Goal: Register for event/course

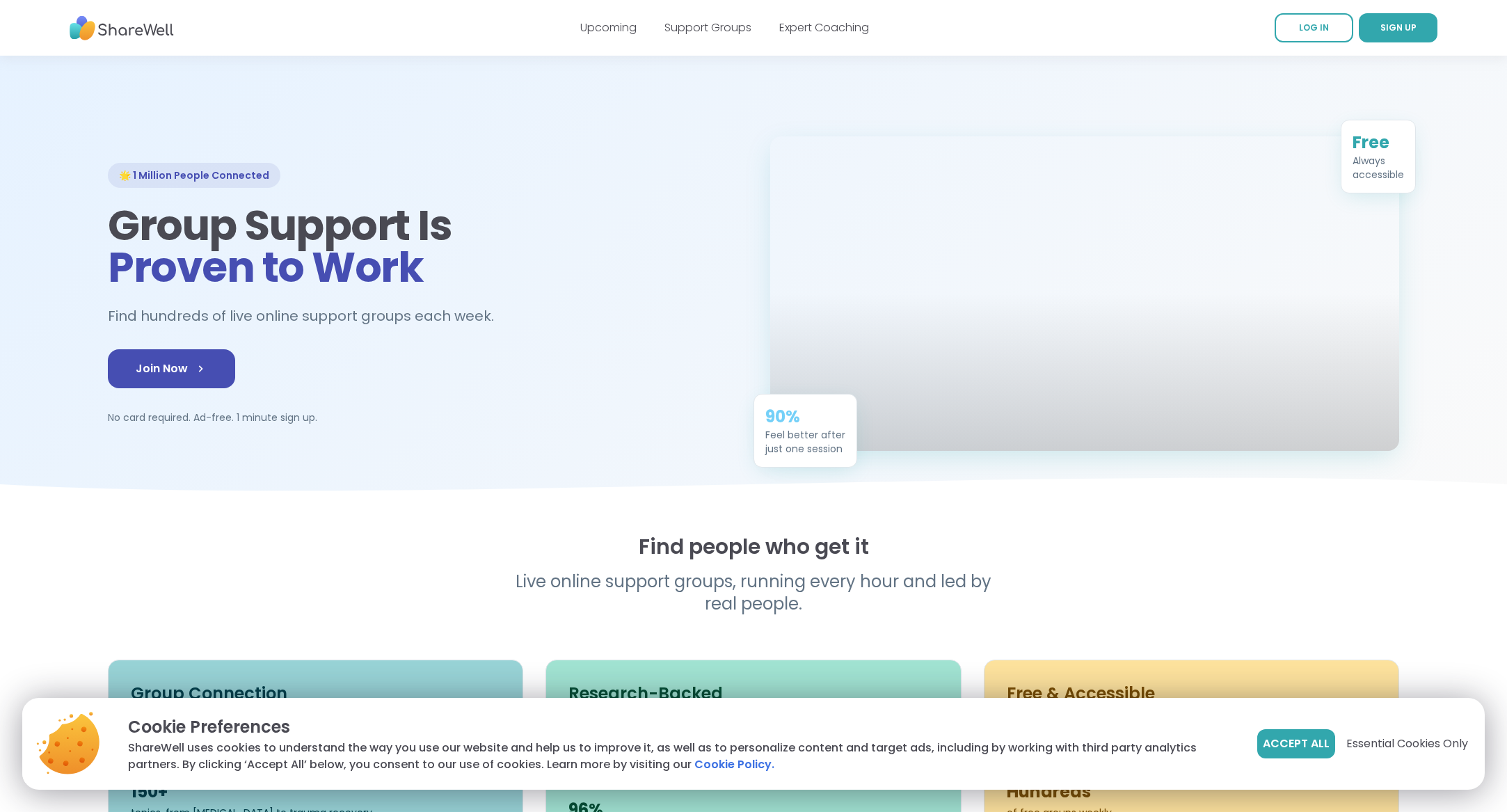
scroll to position [9, 0]
click at [1315, 34] on link "LOG IN" at bounding box center [1314, 28] width 79 height 29
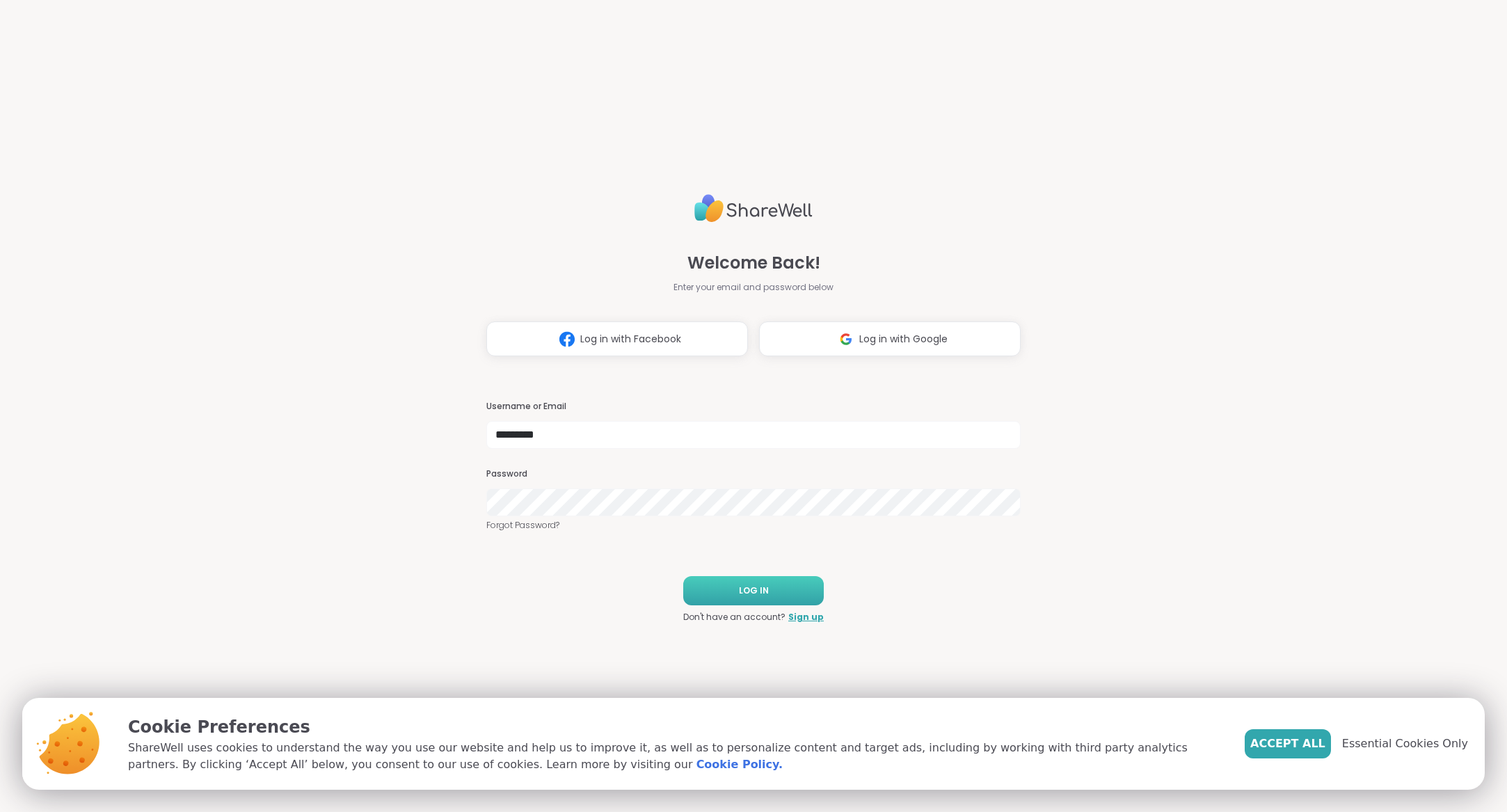
click at [753, 585] on span "LOG IN" at bounding box center [754, 591] width 30 height 13
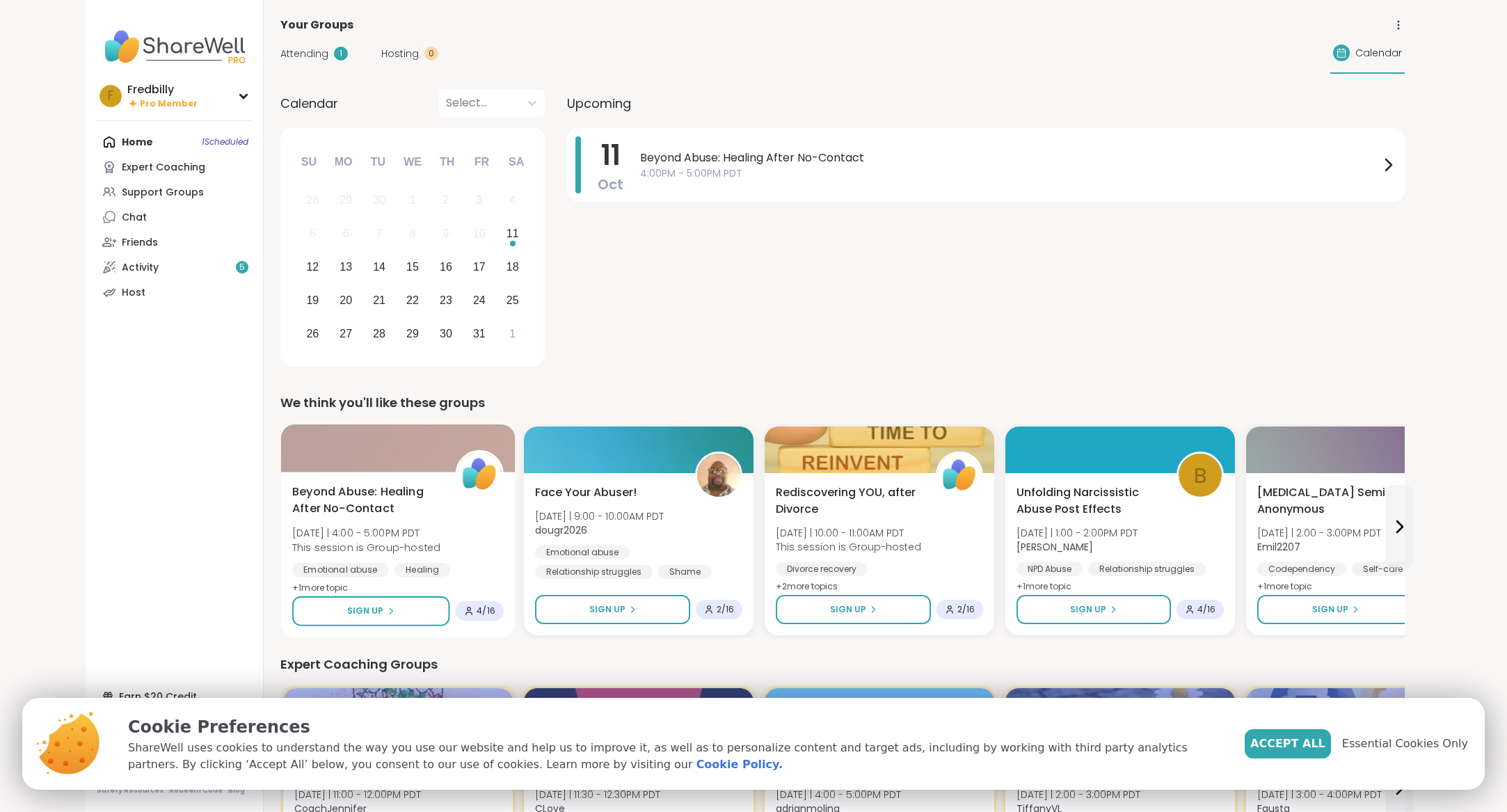
click at [411, 538] on span "[DATE] | 4:00 - 5:00PM PDT" at bounding box center [367, 533] width 149 height 14
click at [1386, 739] on span "Essential Cookies Only" at bounding box center [1405, 743] width 126 height 17
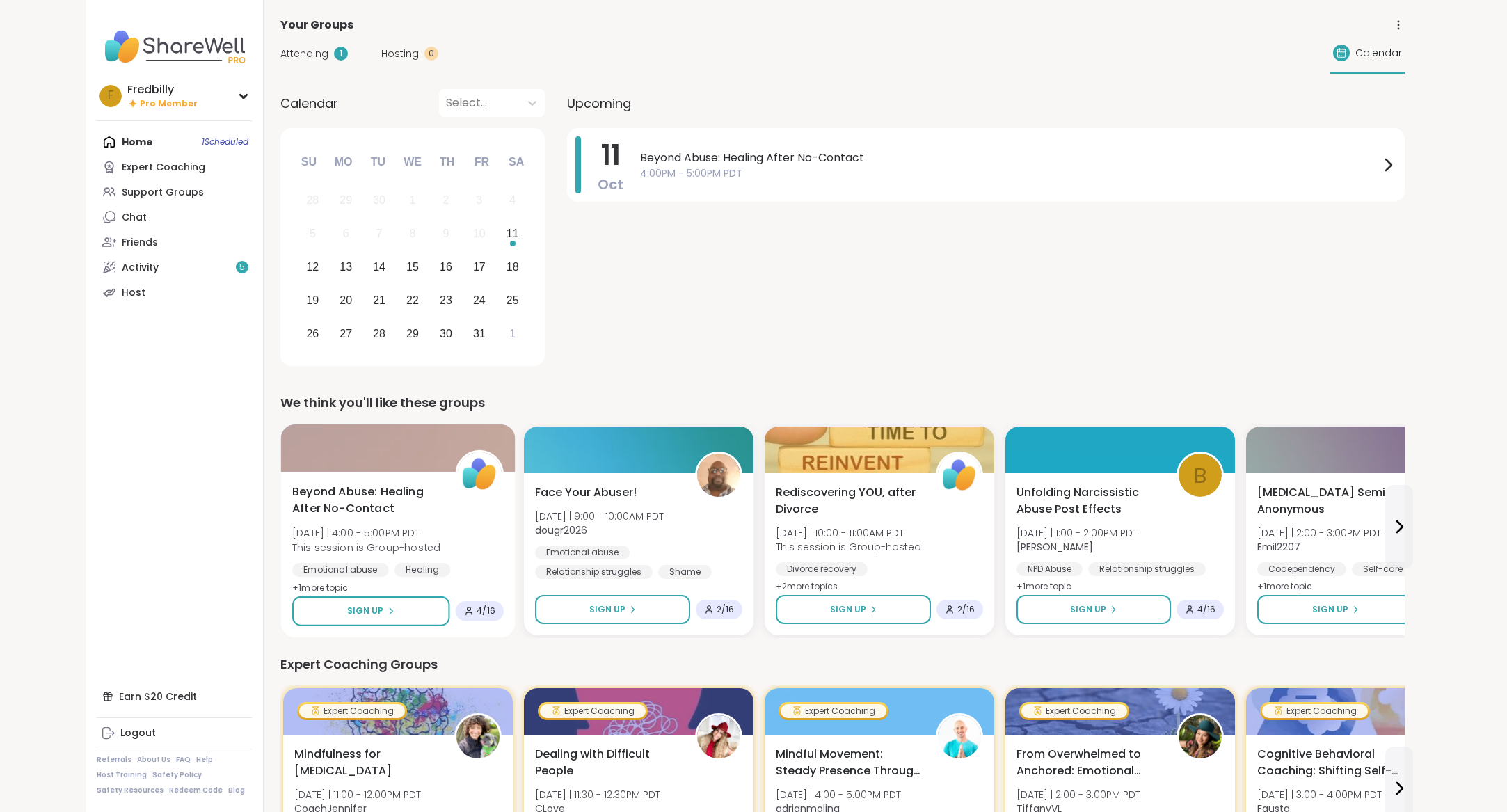
click at [392, 543] on span "This session is Group-hosted" at bounding box center [367, 547] width 149 height 14
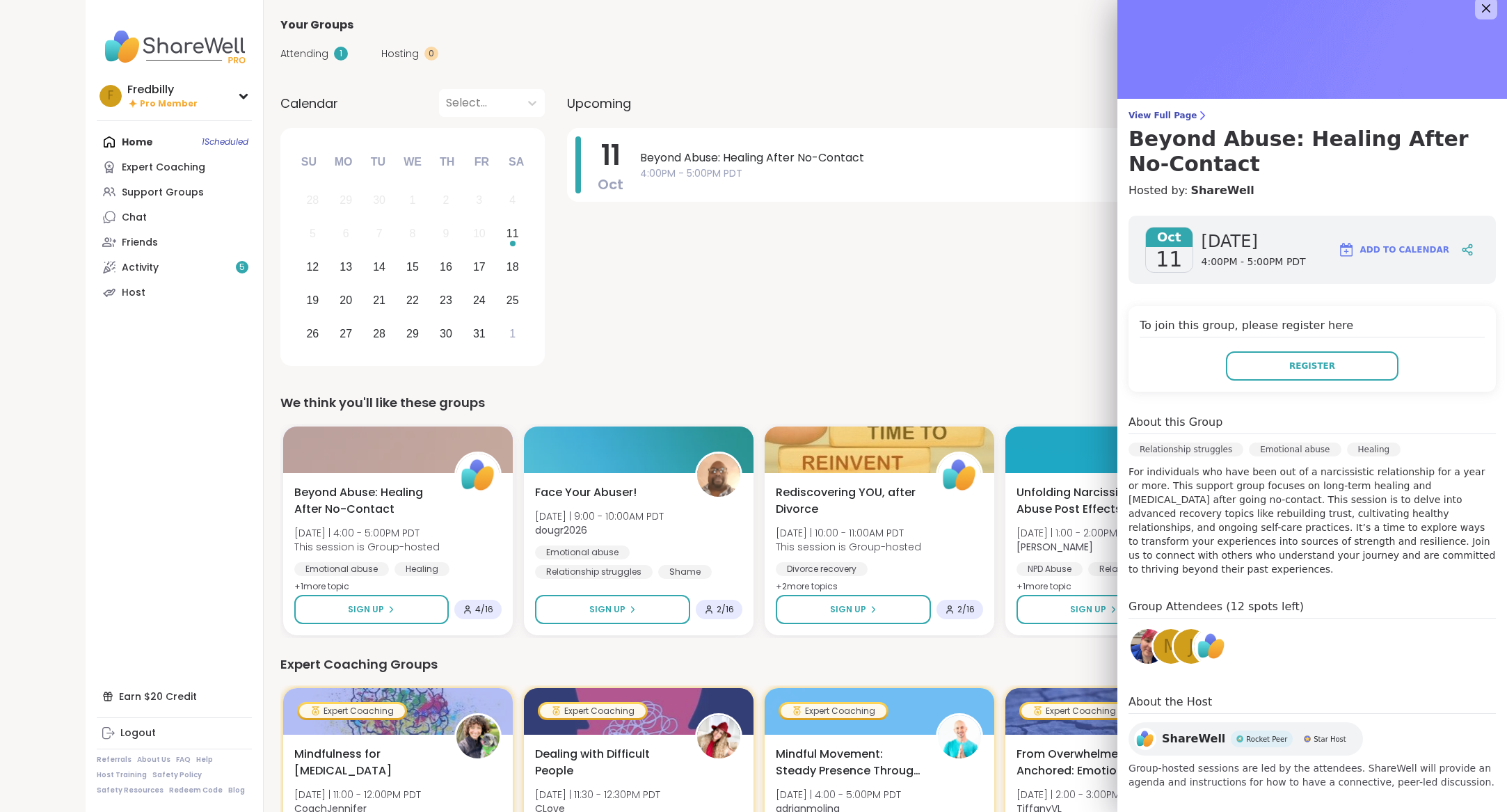
scroll to position [23, 0]
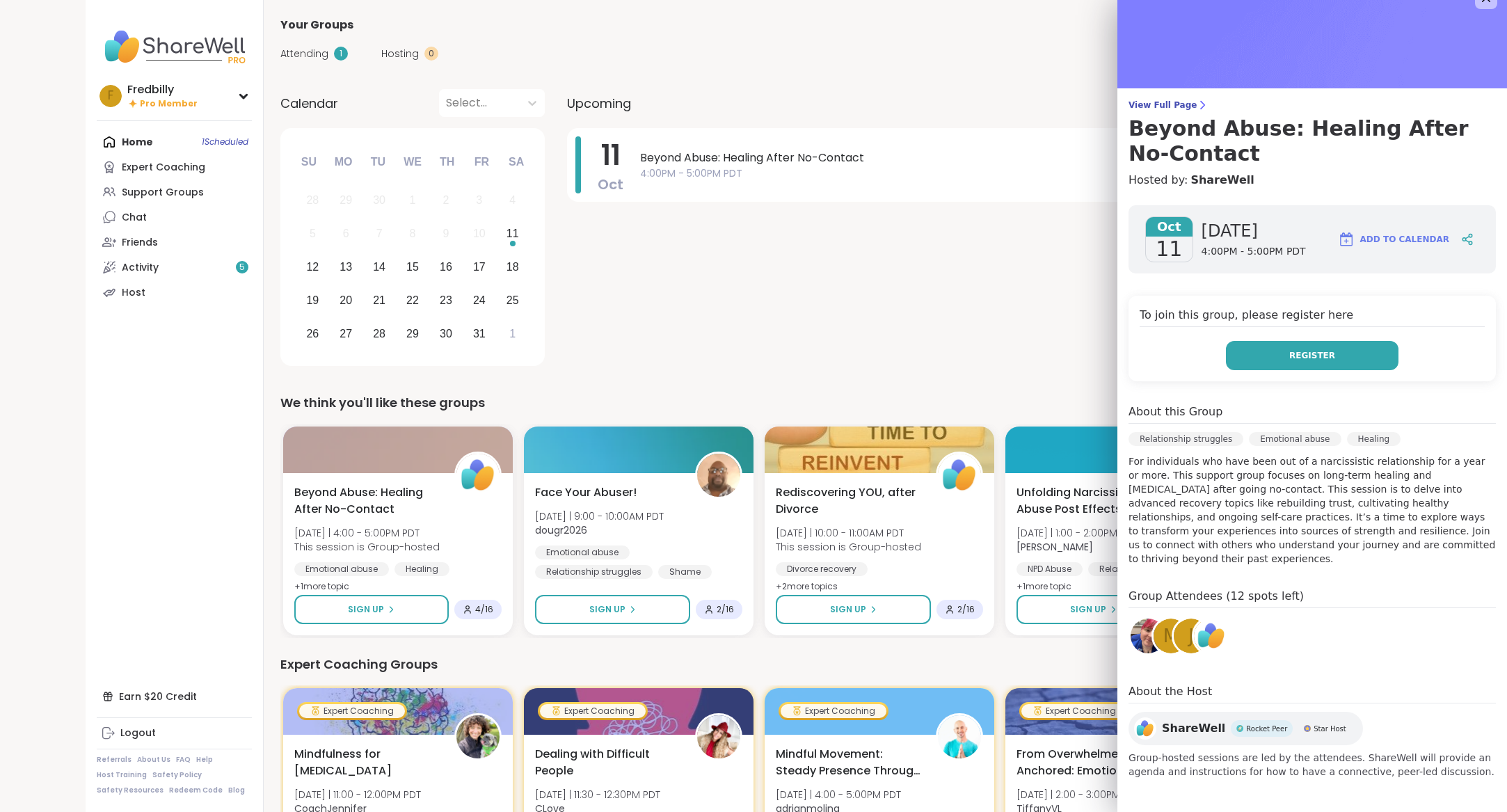
click at [1314, 359] on span "Register" at bounding box center [1313, 355] width 46 height 13
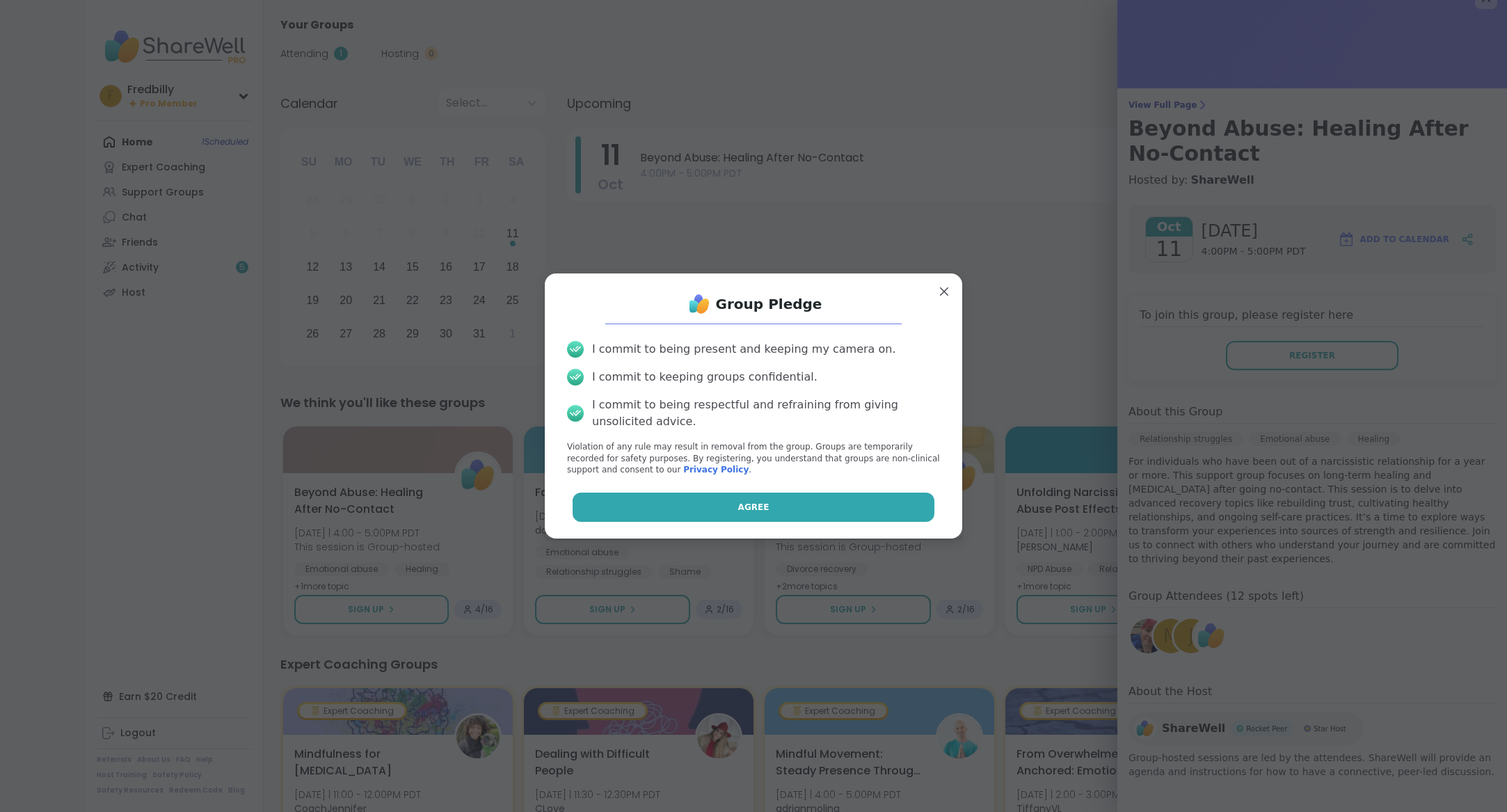
click at [838, 500] on button "Agree" at bounding box center [754, 506] width 363 height 29
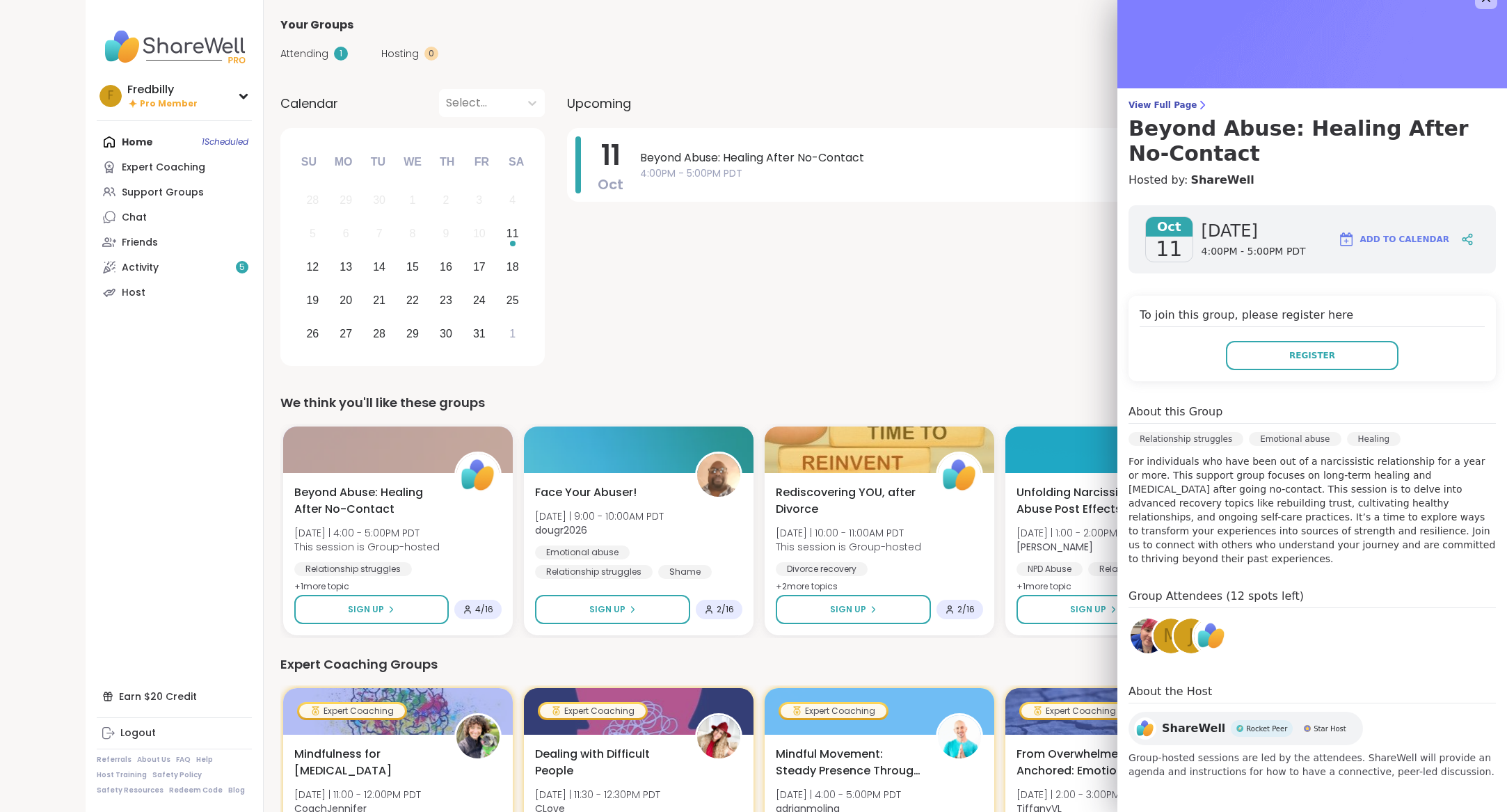
click at [1314, 479] on p "For individuals who have been out of a narcissistic relationship for a year or …" at bounding box center [1312, 509] width 367 height 111
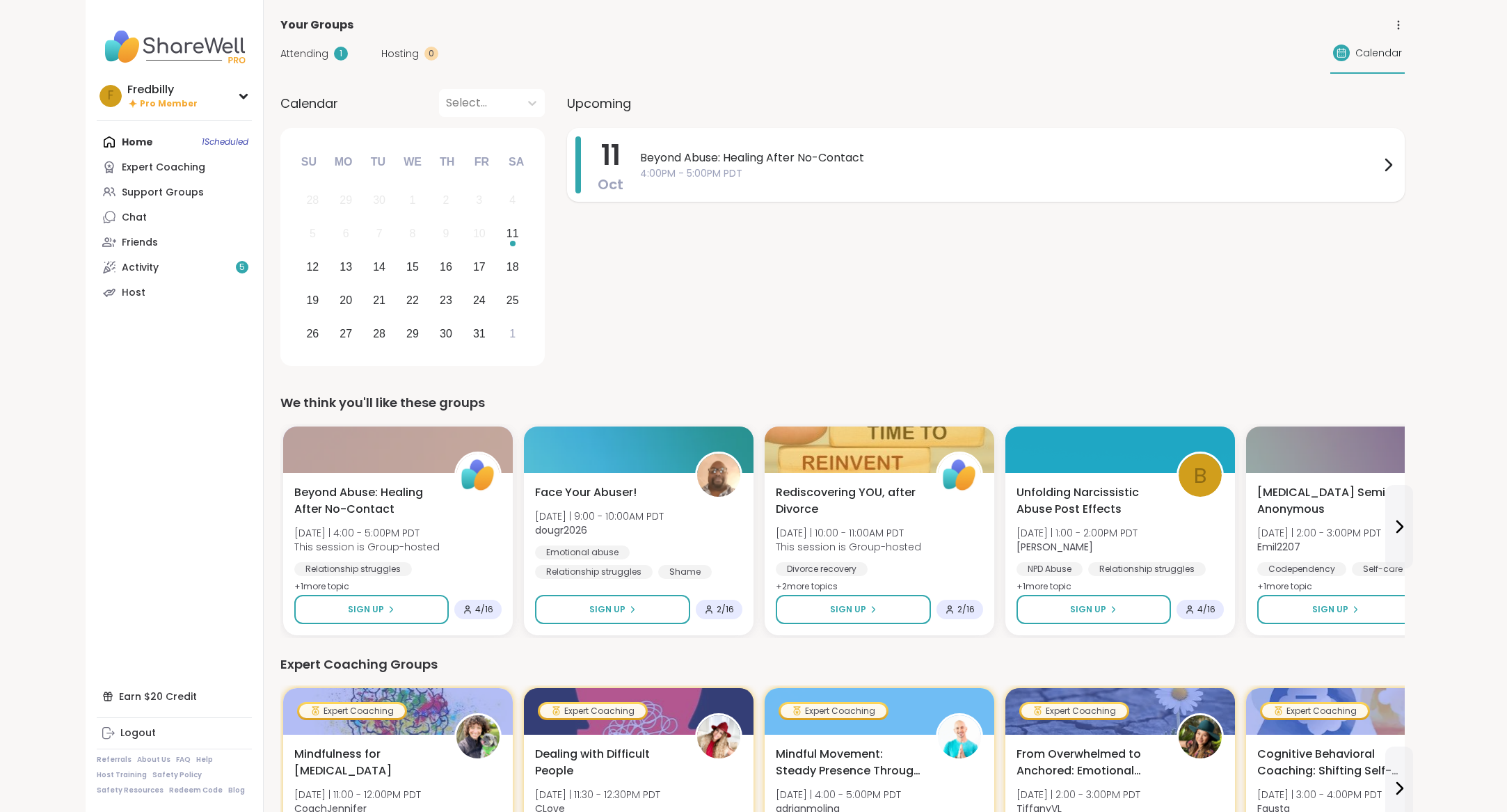
click at [957, 196] on div "11 Oct Beyond Abuse: Healing After No-Contact 4:00PM - 5:00PM PDT" at bounding box center [986, 164] width 838 height 73
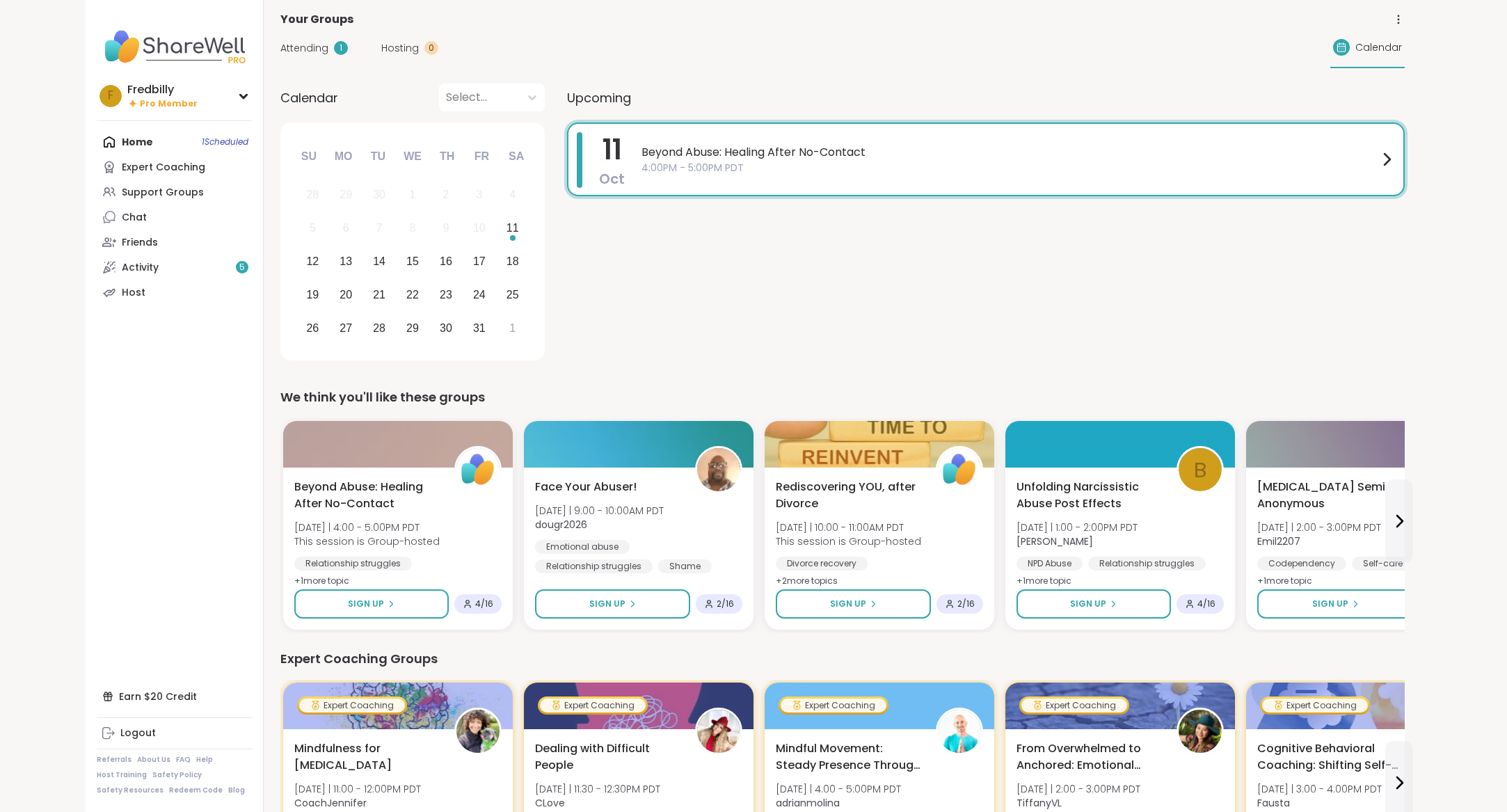
scroll to position [0, 0]
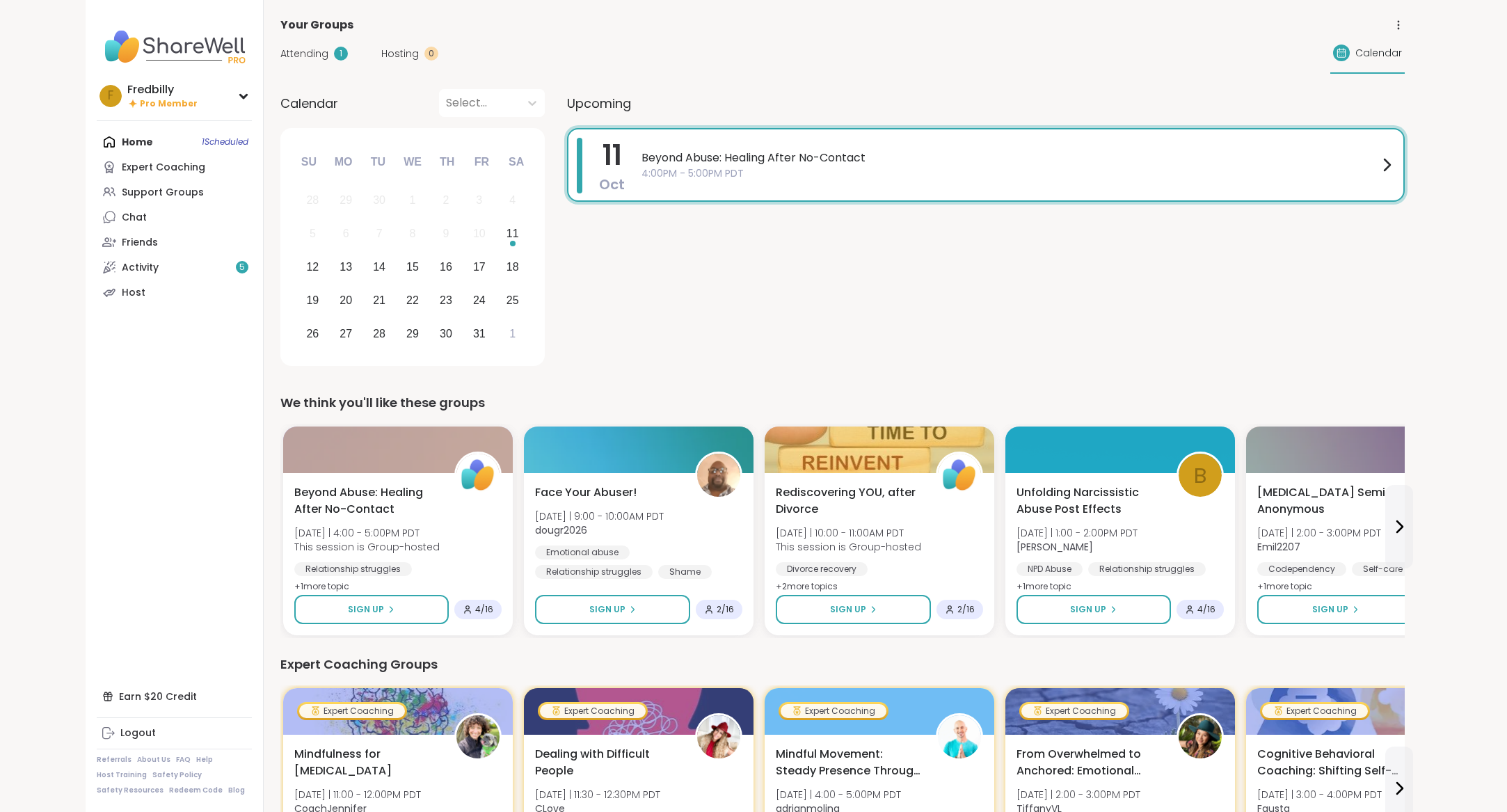
drag, startPoint x: 1400, startPoint y: 23, endPoint x: 1407, endPoint y: 25, distance: 7.3
click at [1400, 23] on icon at bounding box center [1399, 25] width 13 height 13
click at [1384, 161] on icon at bounding box center [1386, 164] width 17 height 17
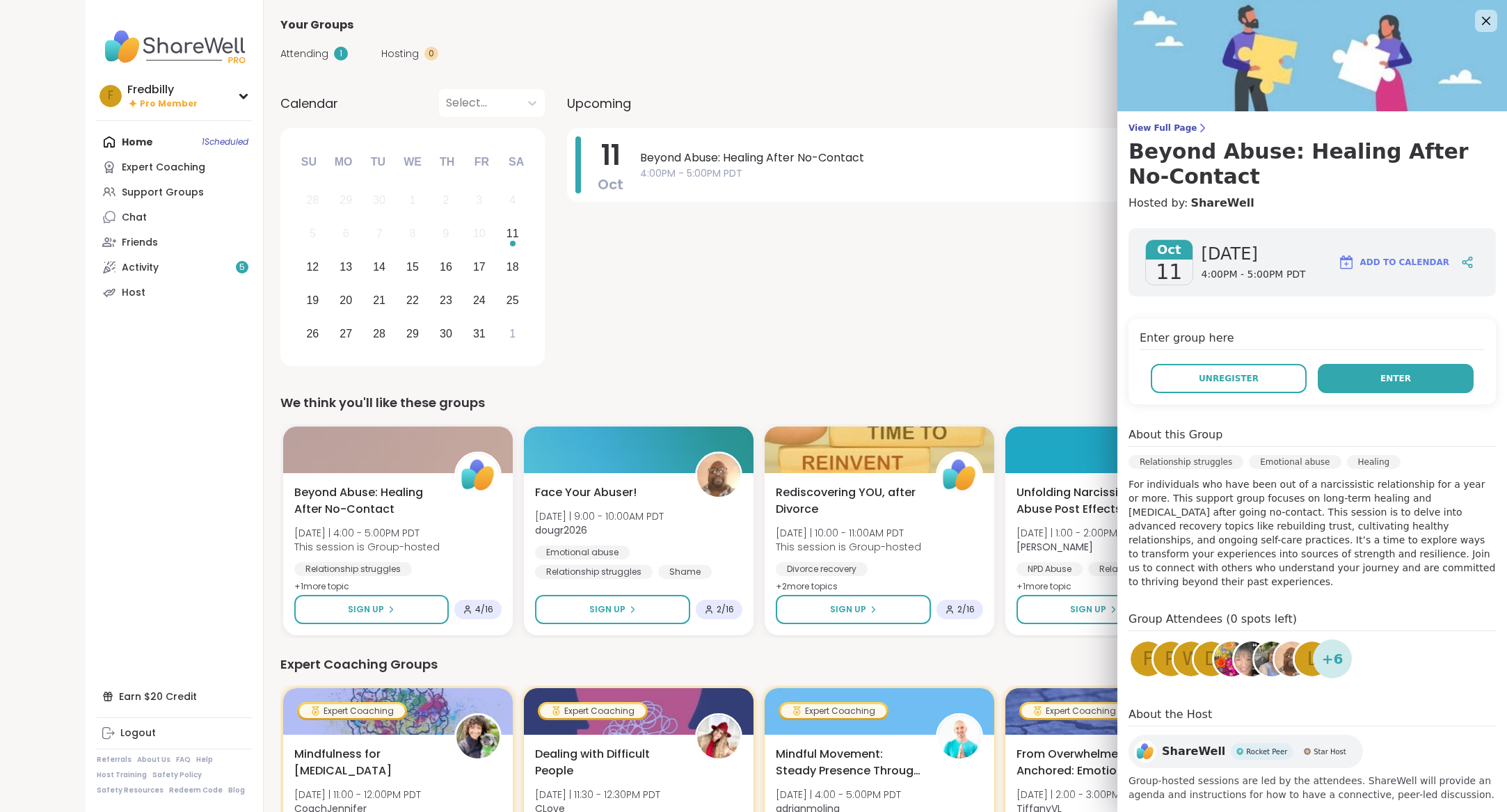
click at [1388, 378] on span "Enter" at bounding box center [1396, 378] width 31 height 13
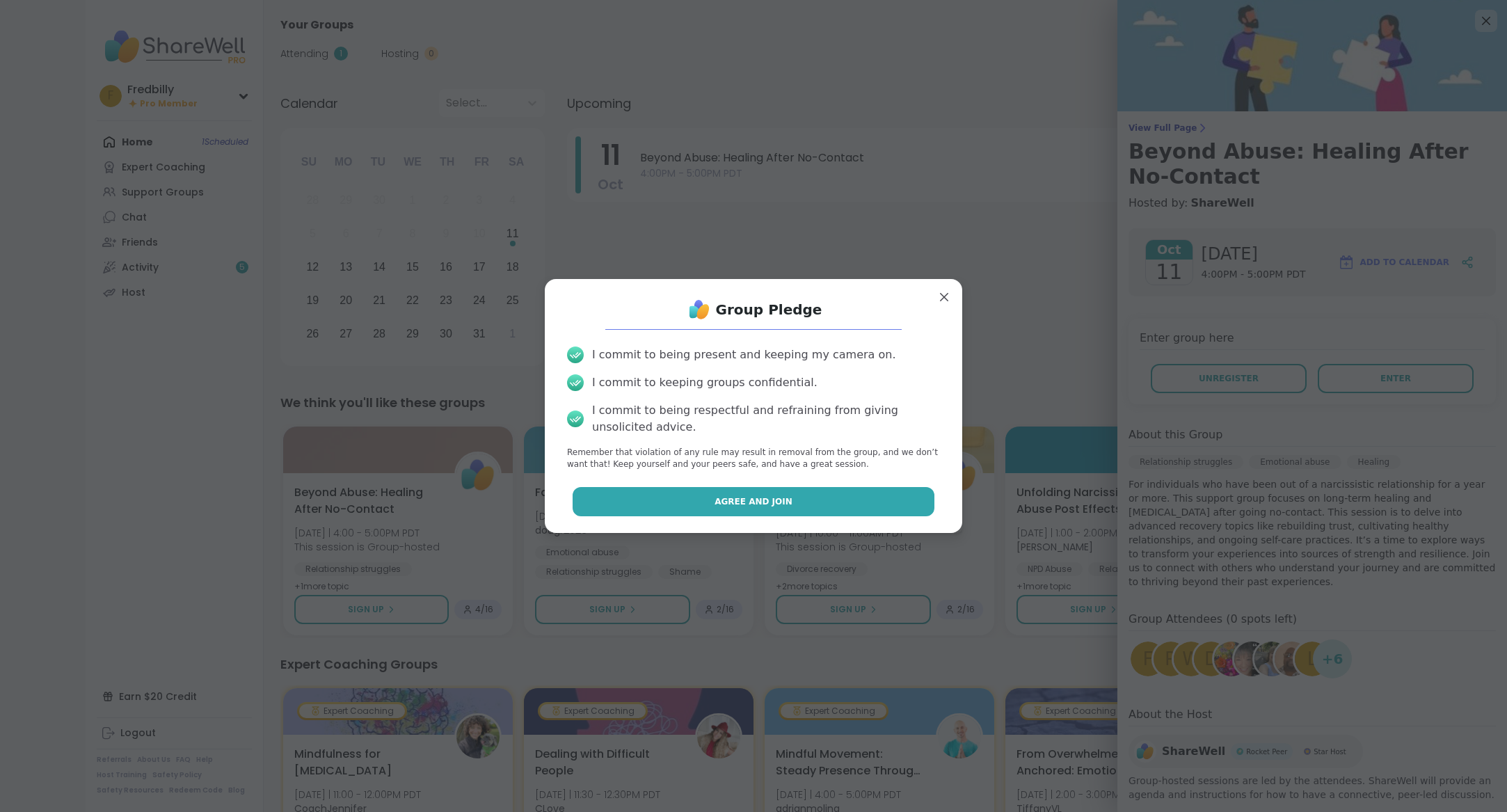
click at [851, 502] on button "Agree and Join" at bounding box center [754, 501] width 363 height 29
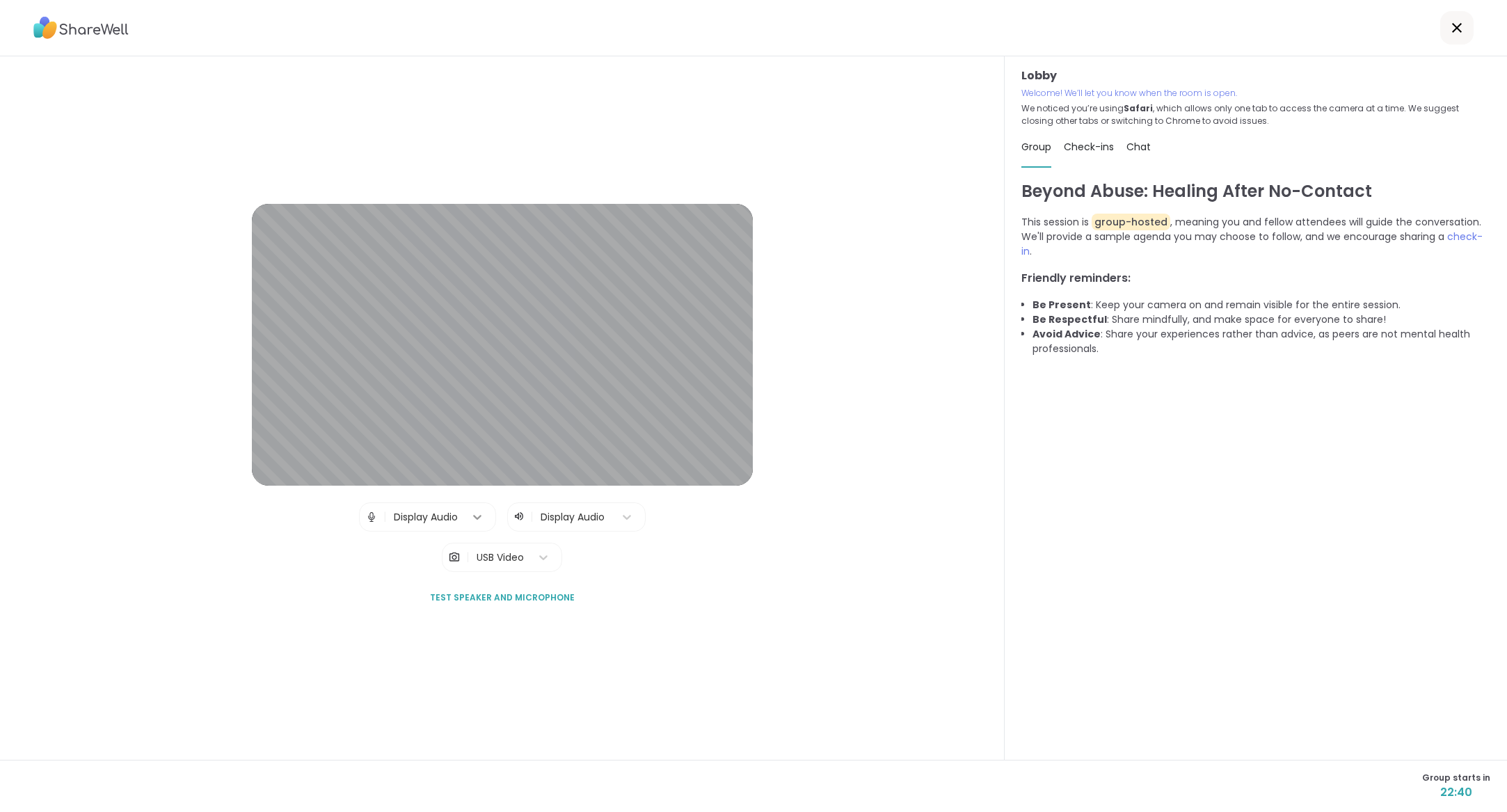
click at [473, 513] on icon at bounding box center [477, 517] width 14 height 14
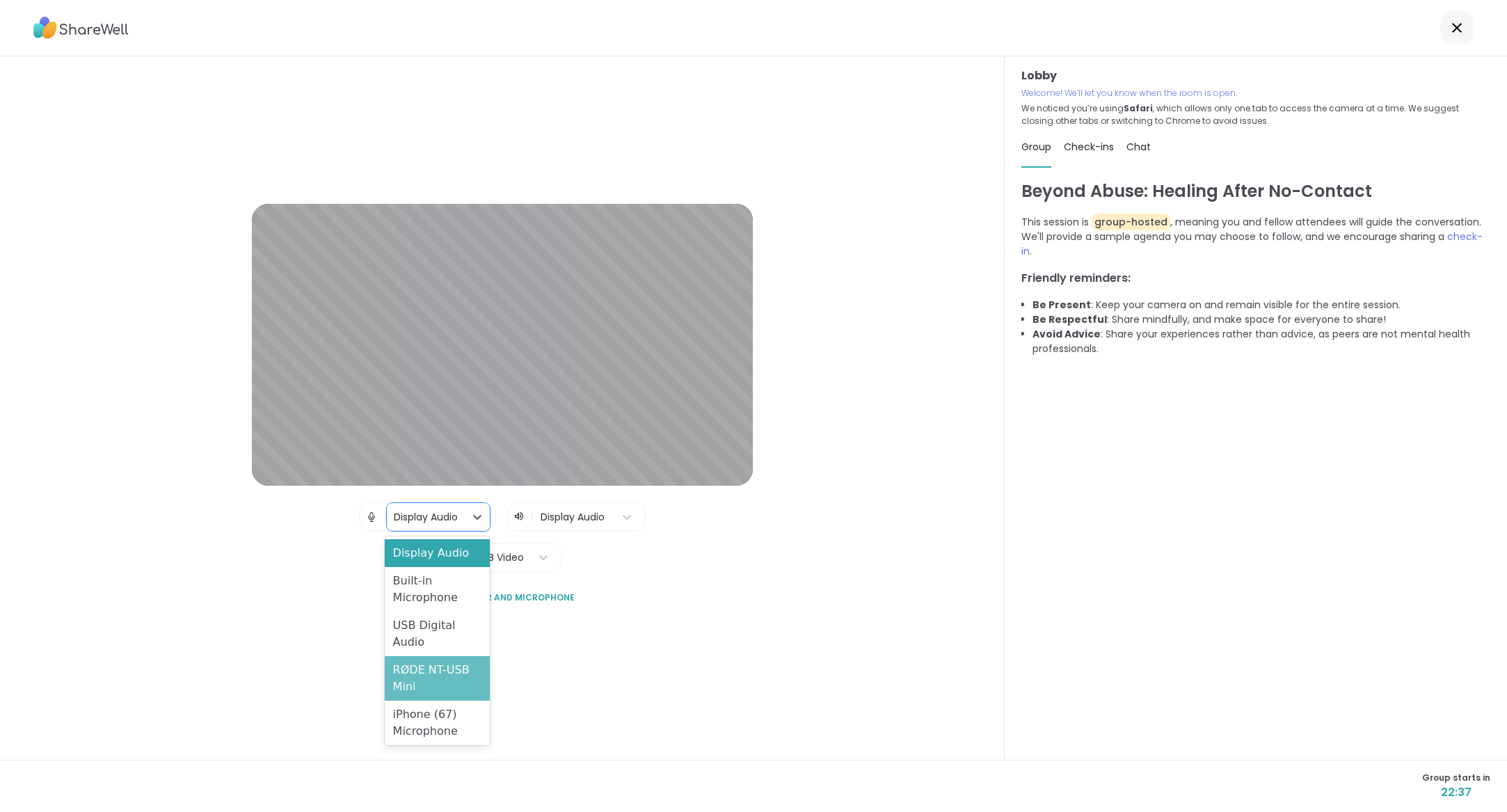
click at [434, 667] on div "RØDE NT-USB Mini" at bounding box center [437, 678] width 105 height 44
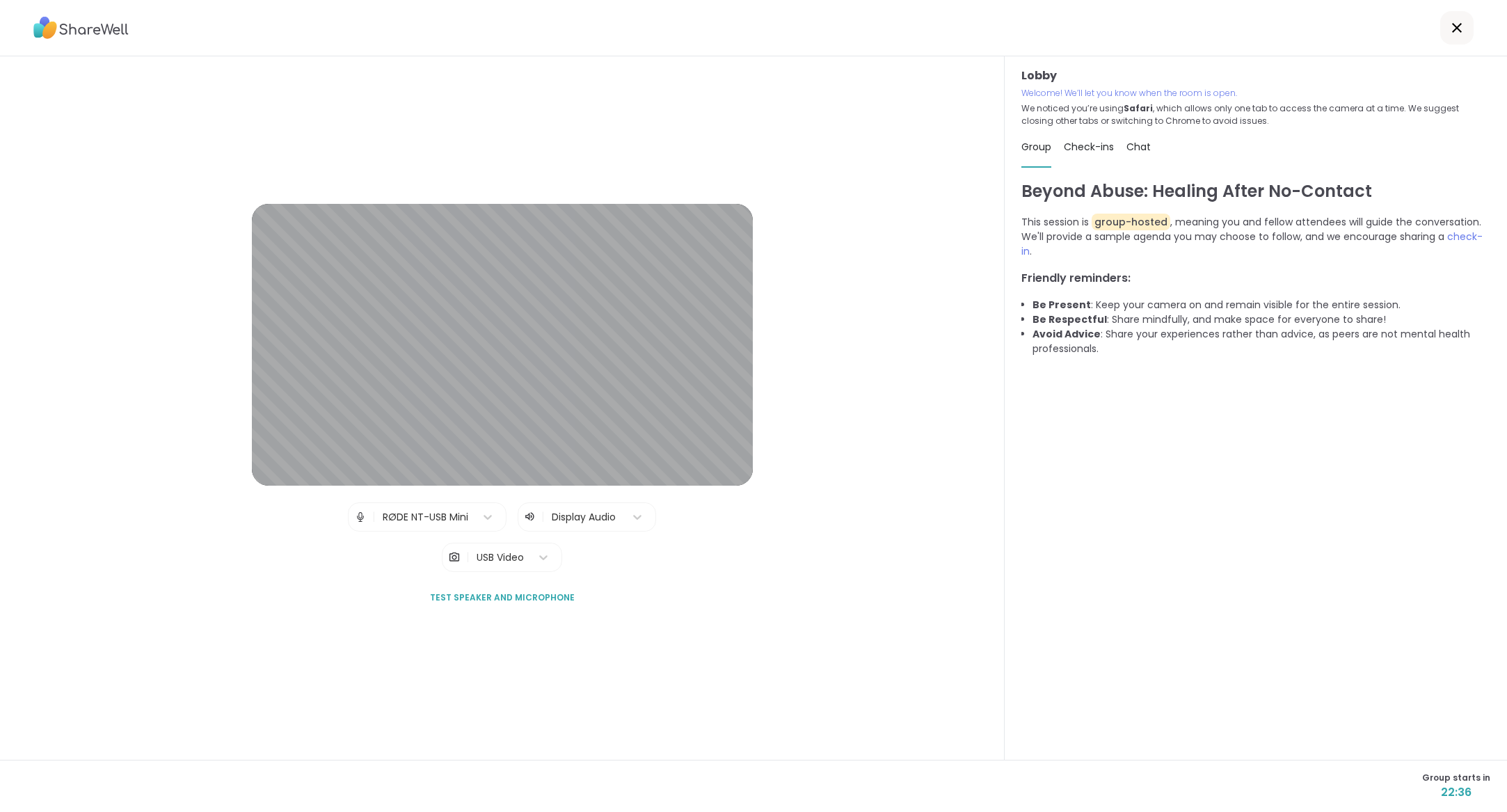
click at [618, 673] on div "Lobby | RØDE NT-USB Mini | Display Audio | USB Video Test speaker and microphone" at bounding box center [503, 408] width 1005 height 703
click at [824, 641] on div "Lobby | RØDE NT-USB Mini | Display Audio | USB Video Test speaker and microphone" at bounding box center [503, 408] width 1005 height 703
click at [1091, 148] on span "Check-ins" at bounding box center [1088, 147] width 50 height 14
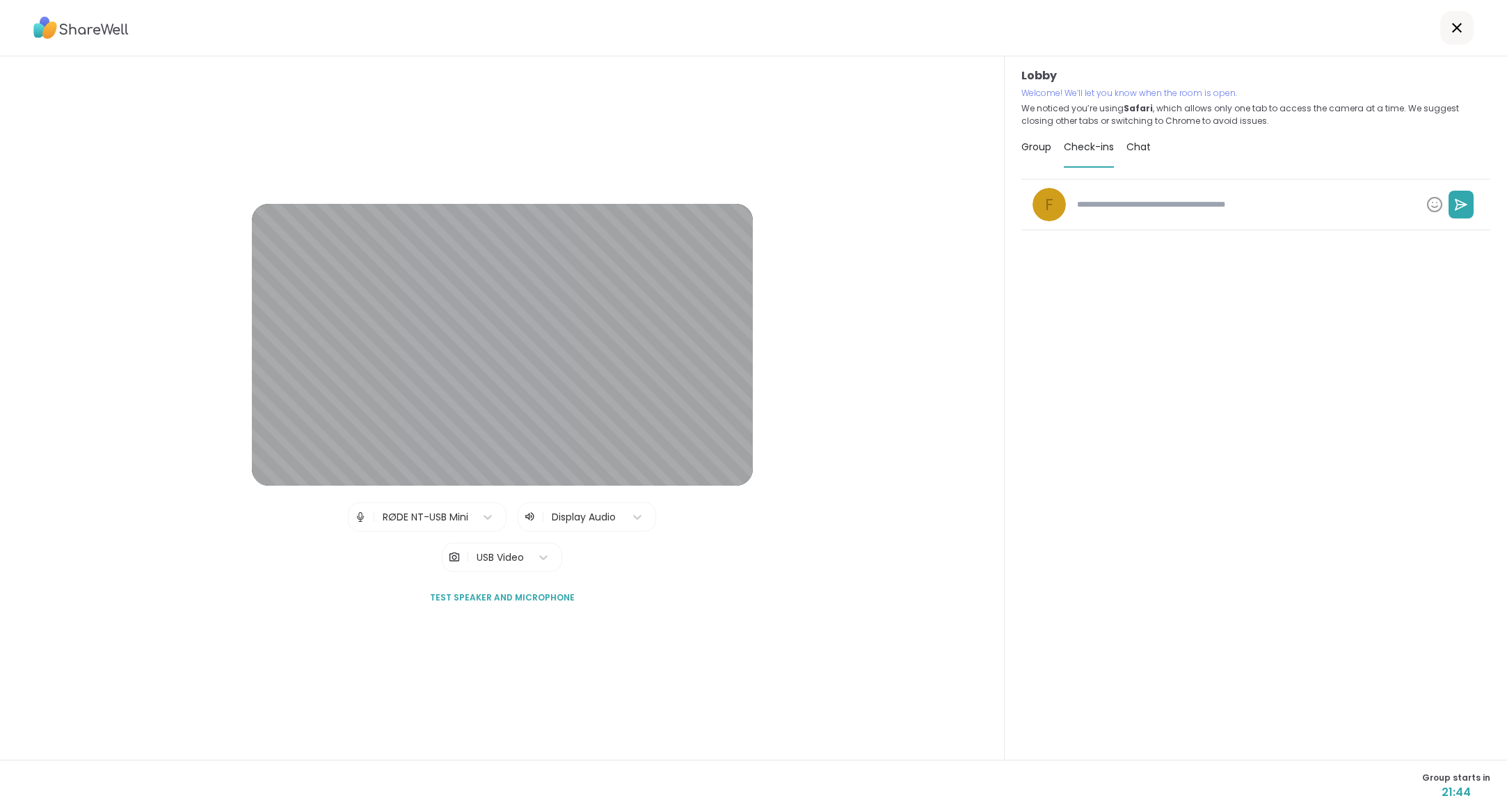
click at [1023, 144] on span "Group" at bounding box center [1037, 147] width 30 height 14
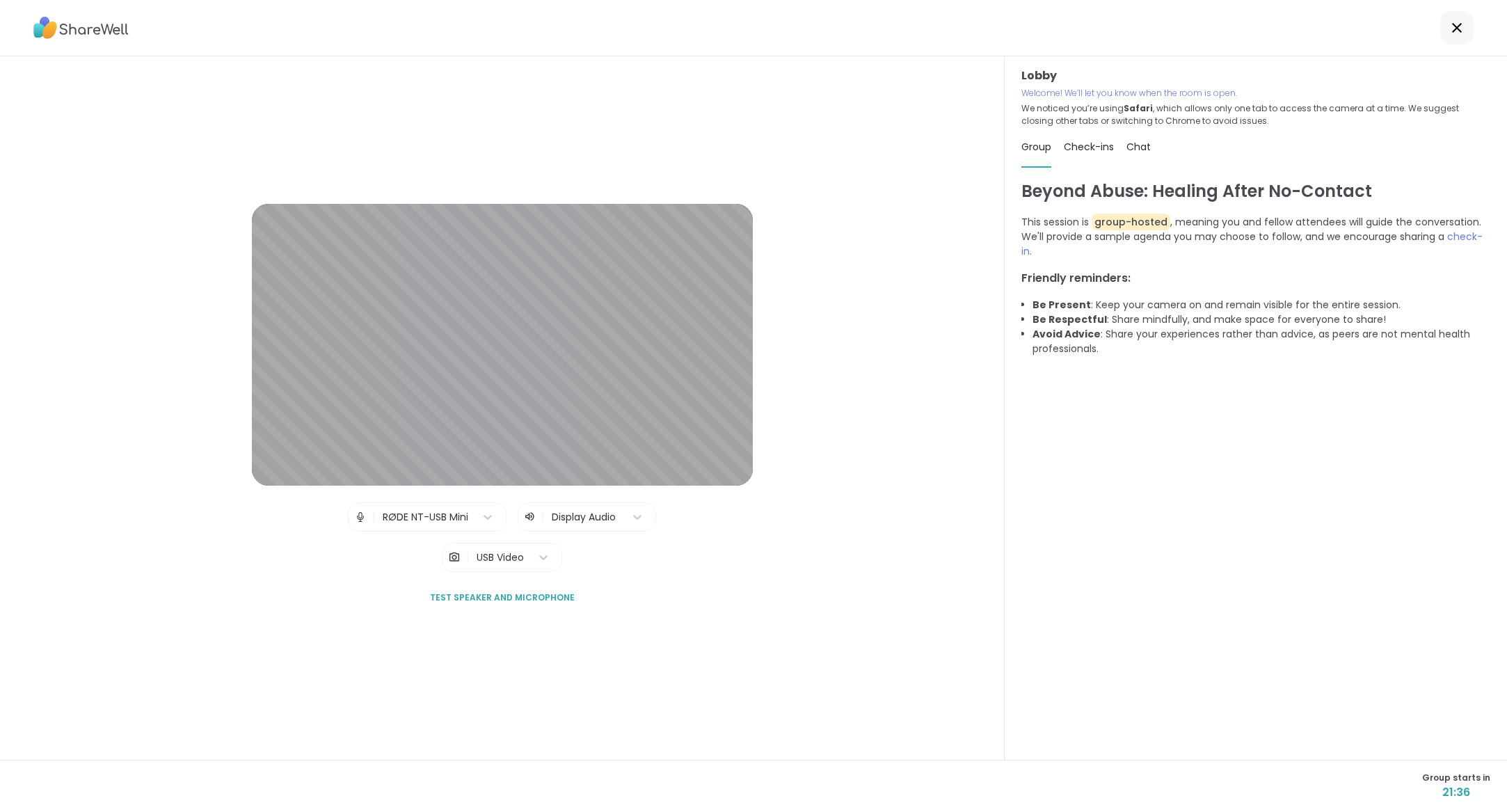
click at [537, 595] on span "Test speaker and microphone" at bounding box center [502, 597] width 145 height 13
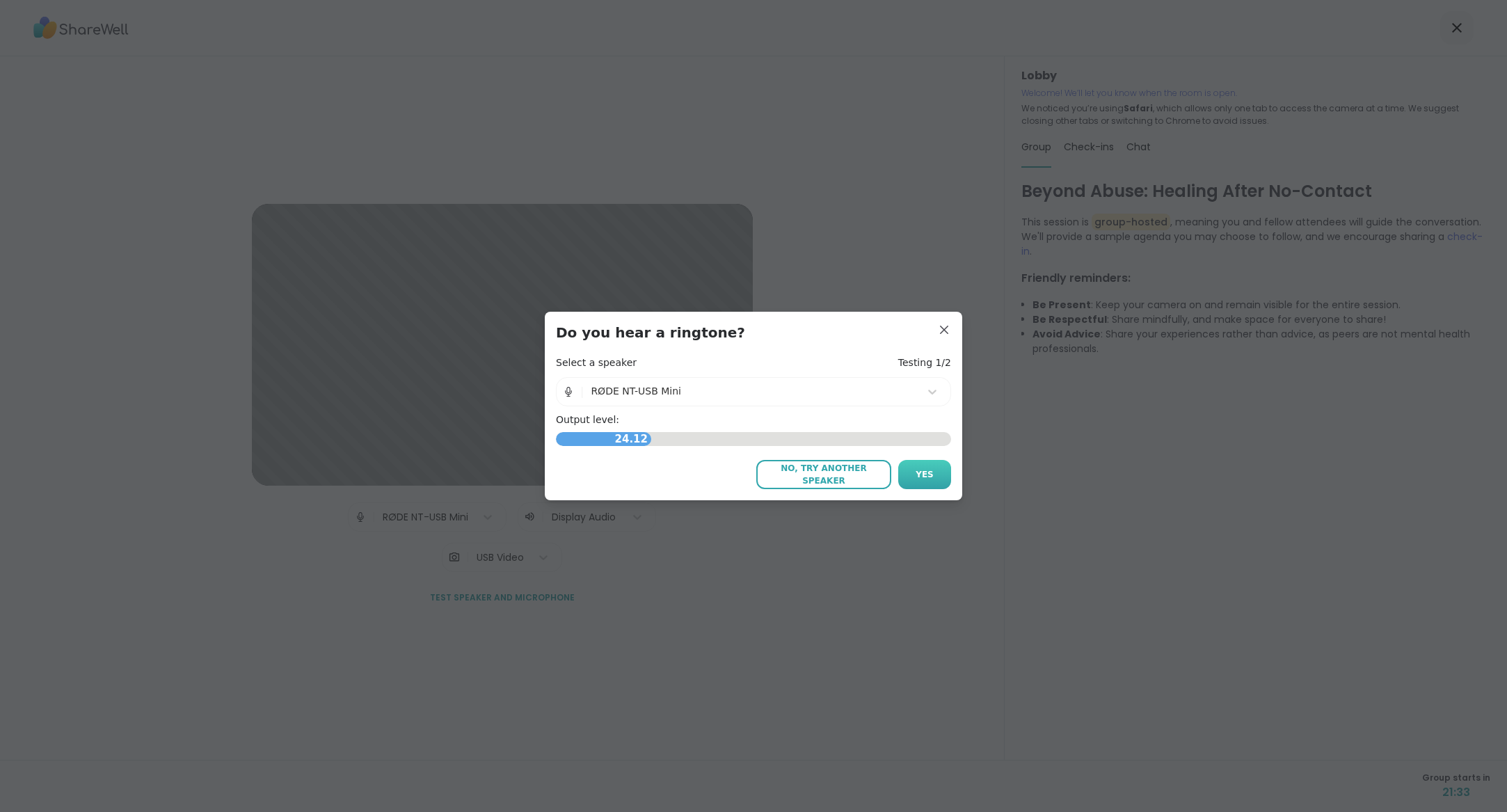
click at [917, 473] on span "Yes" at bounding box center [925, 475] width 18 height 13
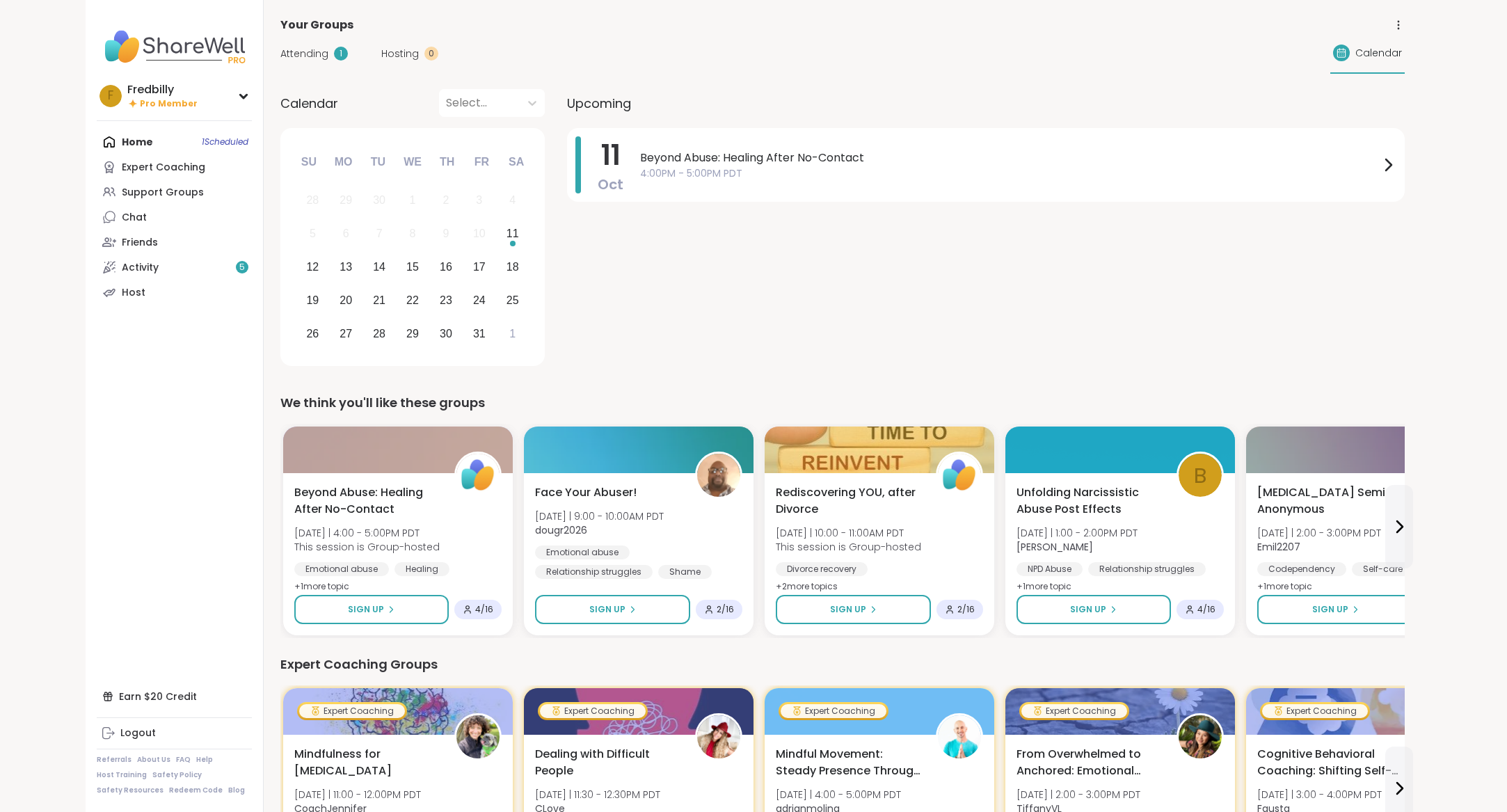
click at [761, 163] on span "Beyond Abuse: Healing After No-Contact" at bounding box center [1010, 157] width 740 height 17
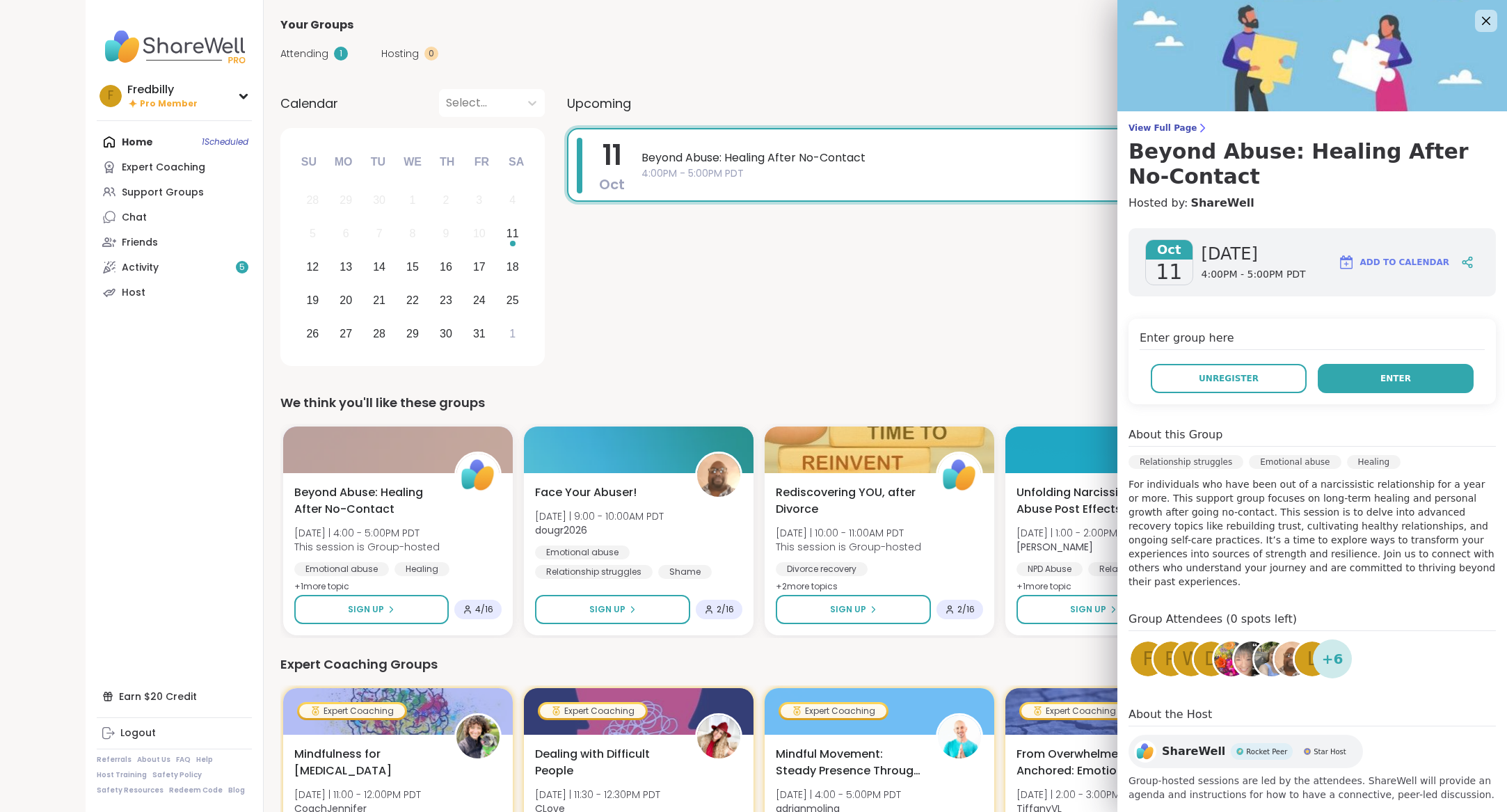
click at [1385, 374] on span "Enter" at bounding box center [1396, 378] width 31 height 13
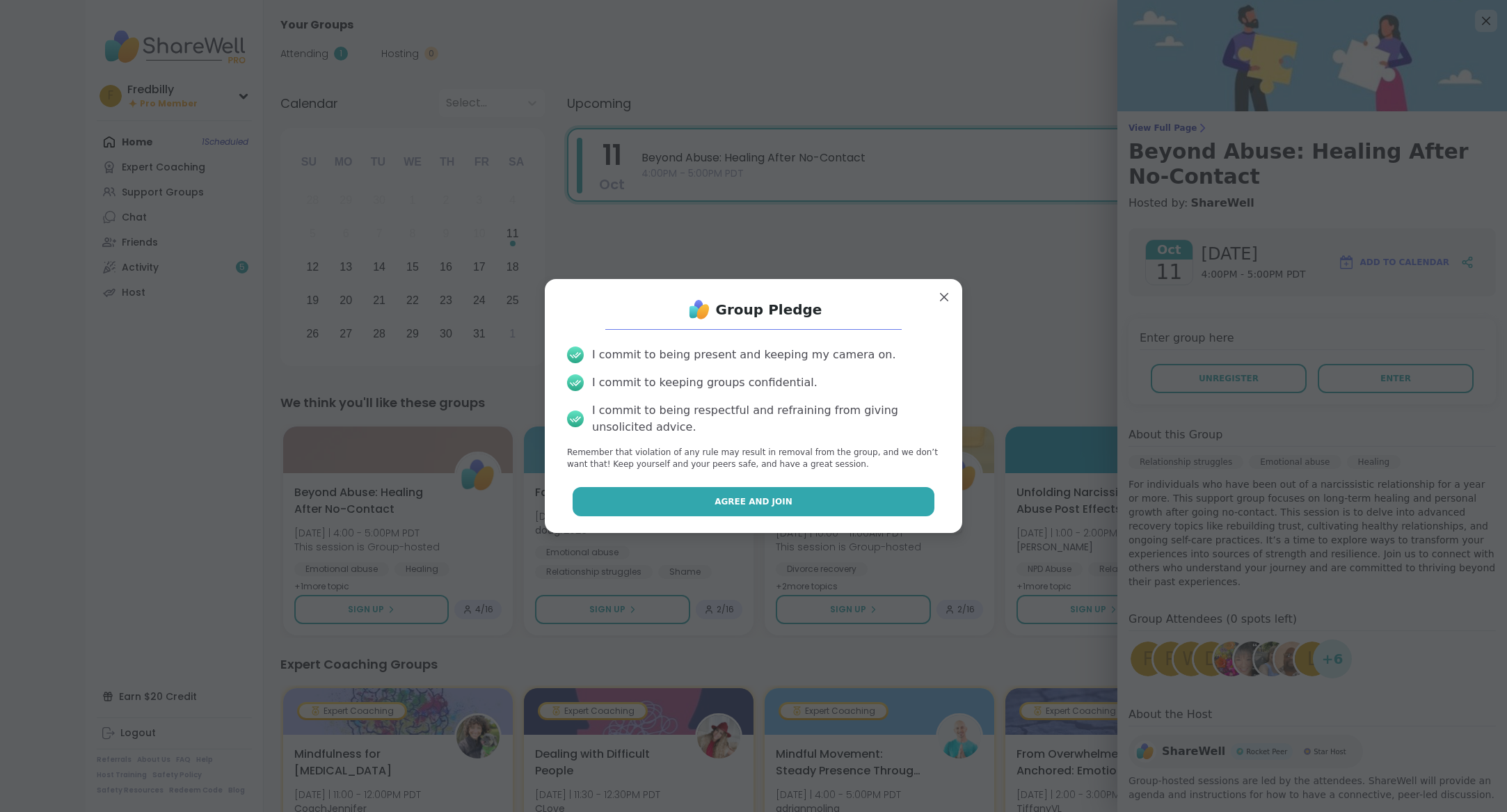
click at [789, 494] on button "Agree and Join" at bounding box center [754, 501] width 363 height 29
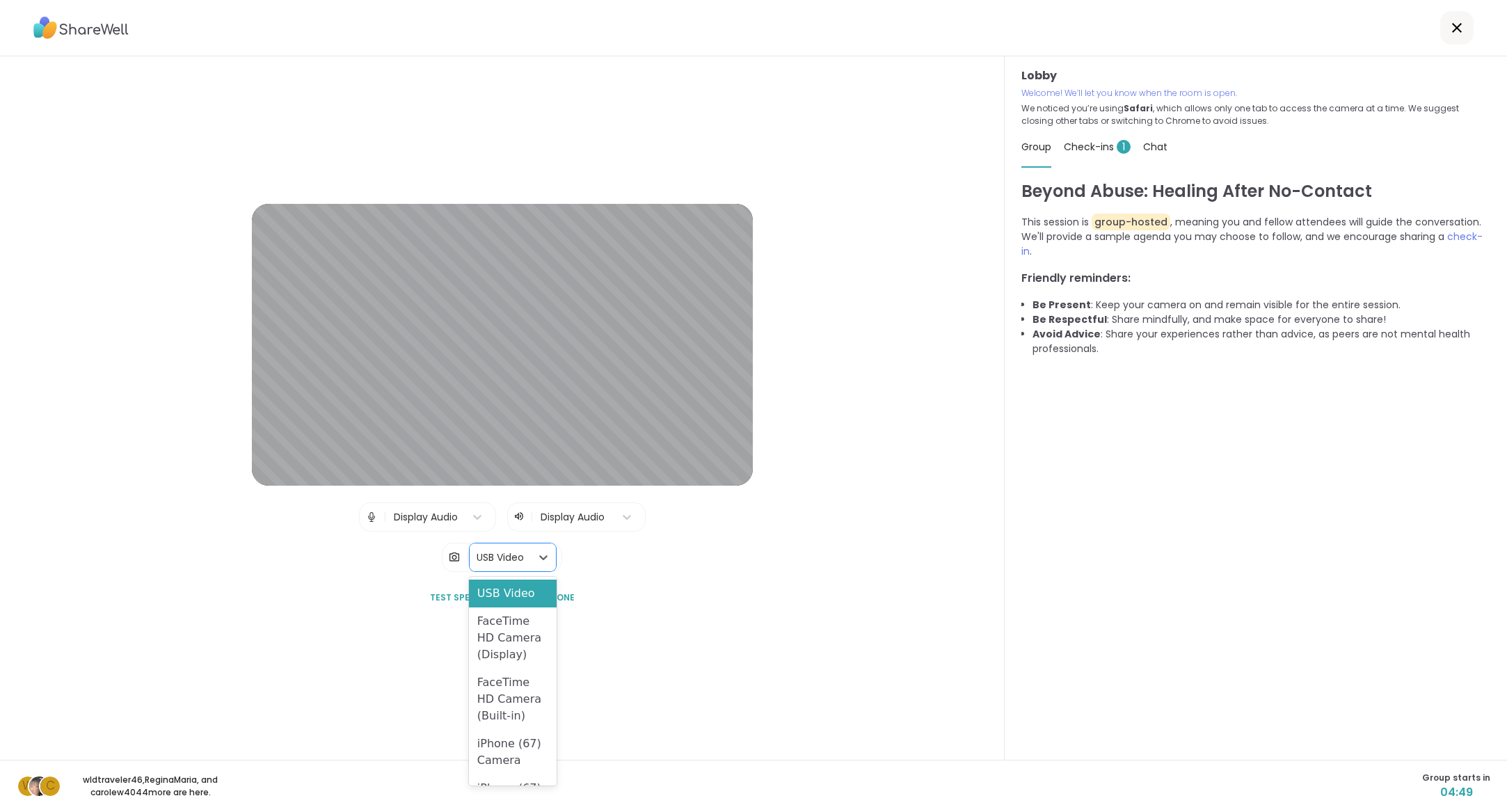
click at [540, 556] on icon at bounding box center [544, 558] width 14 height 14
click at [509, 558] on div "USB Video" at bounding box center [500, 558] width 47 height 14
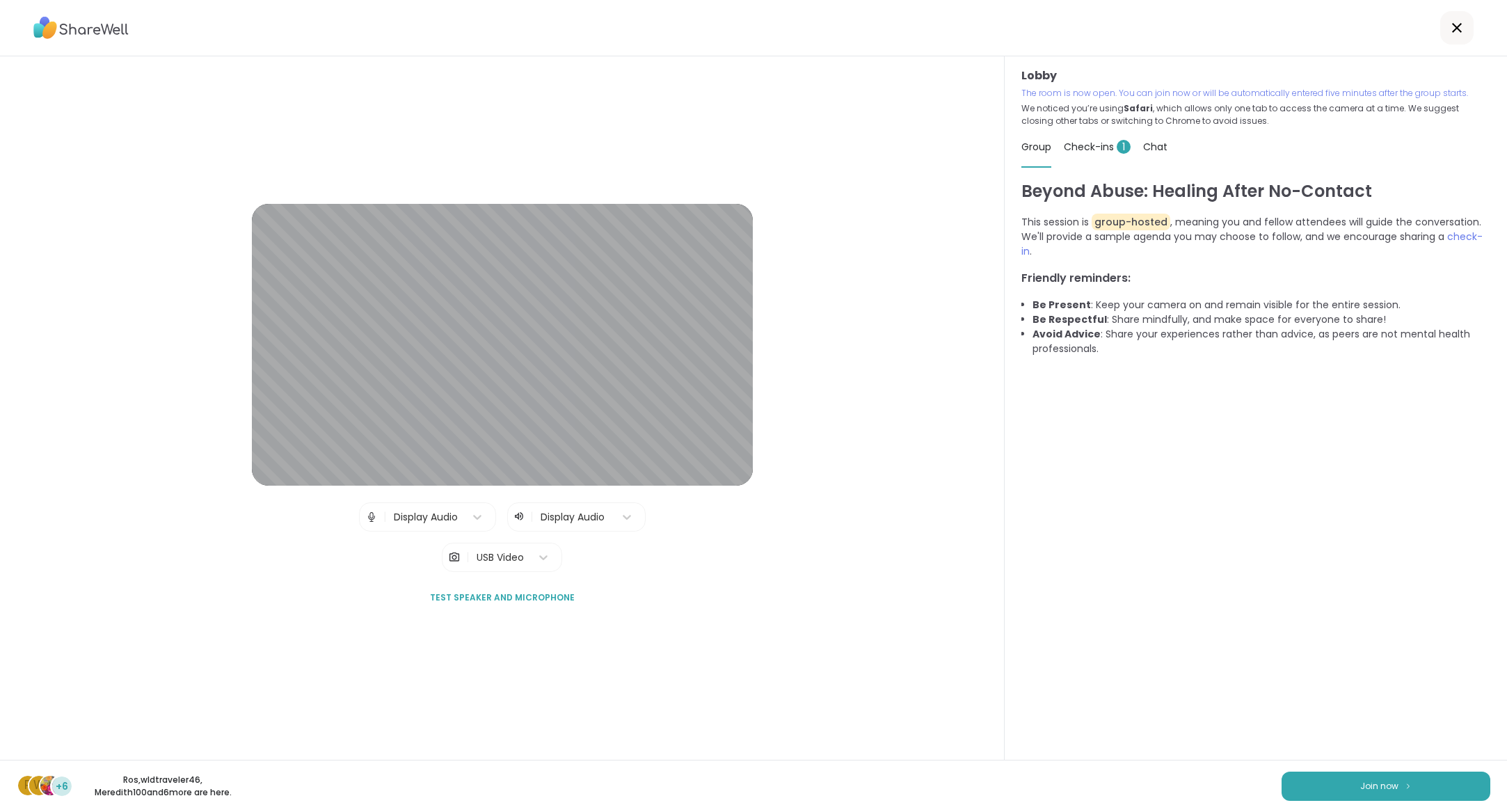
click at [1091, 92] on p "The room is now open. You can join now or will be automatically entered five mi…" at bounding box center [1256, 93] width 469 height 13
click at [1436, 781] on button "Join now" at bounding box center [1386, 786] width 209 height 29
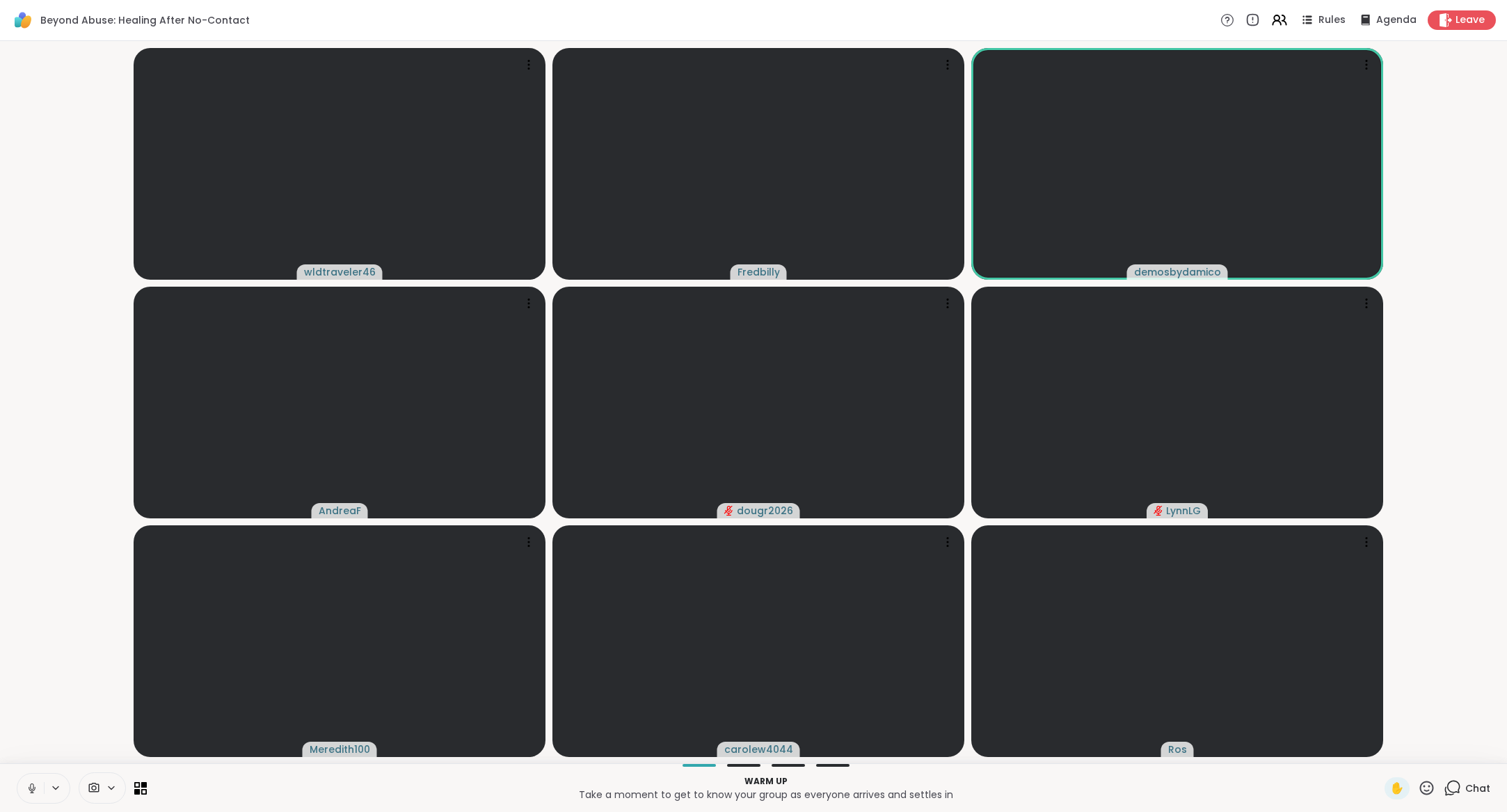
click at [55, 784] on icon at bounding box center [55, 788] width 11 height 12
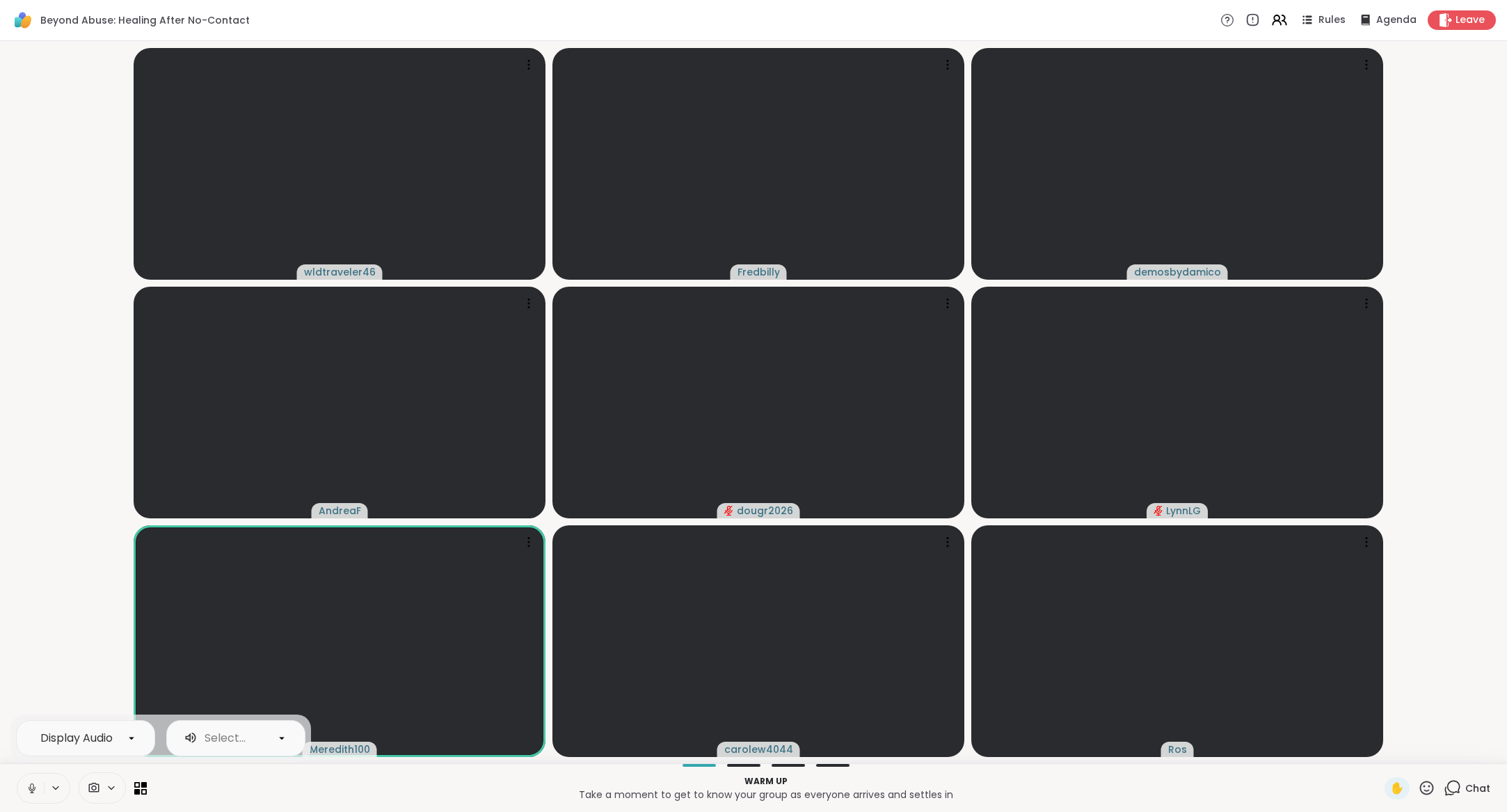
click at [53, 788] on icon at bounding box center [55, 788] width 11 height 12
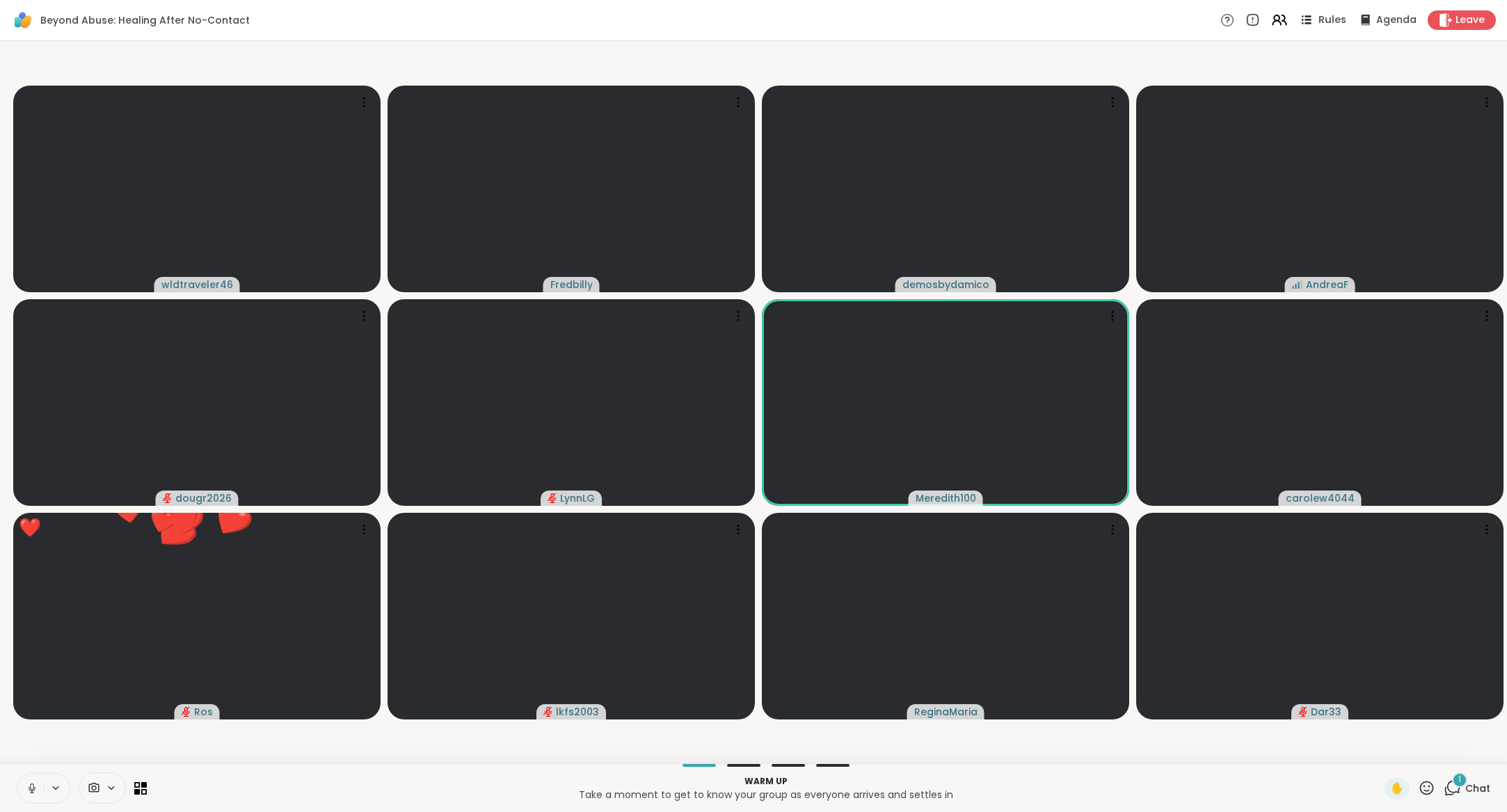
click at [1336, 20] on span "Rules" at bounding box center [1333, 21] width 28 height 14
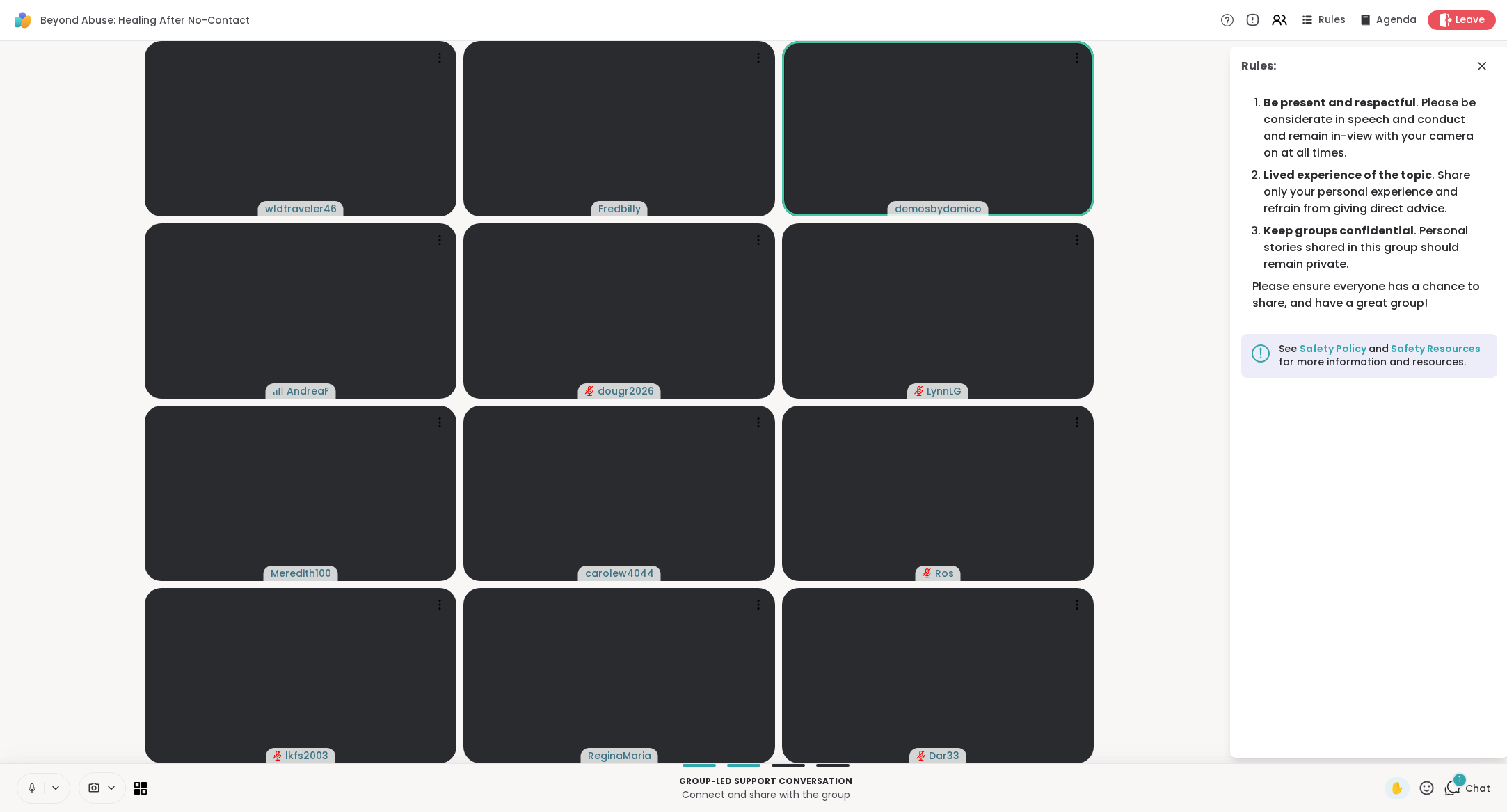
click at [36, 785] on icon at bounding box center [32, 788] width 13 height 13
click at [38, 788] on button at bounding box center [30, 788] width 26 height 29
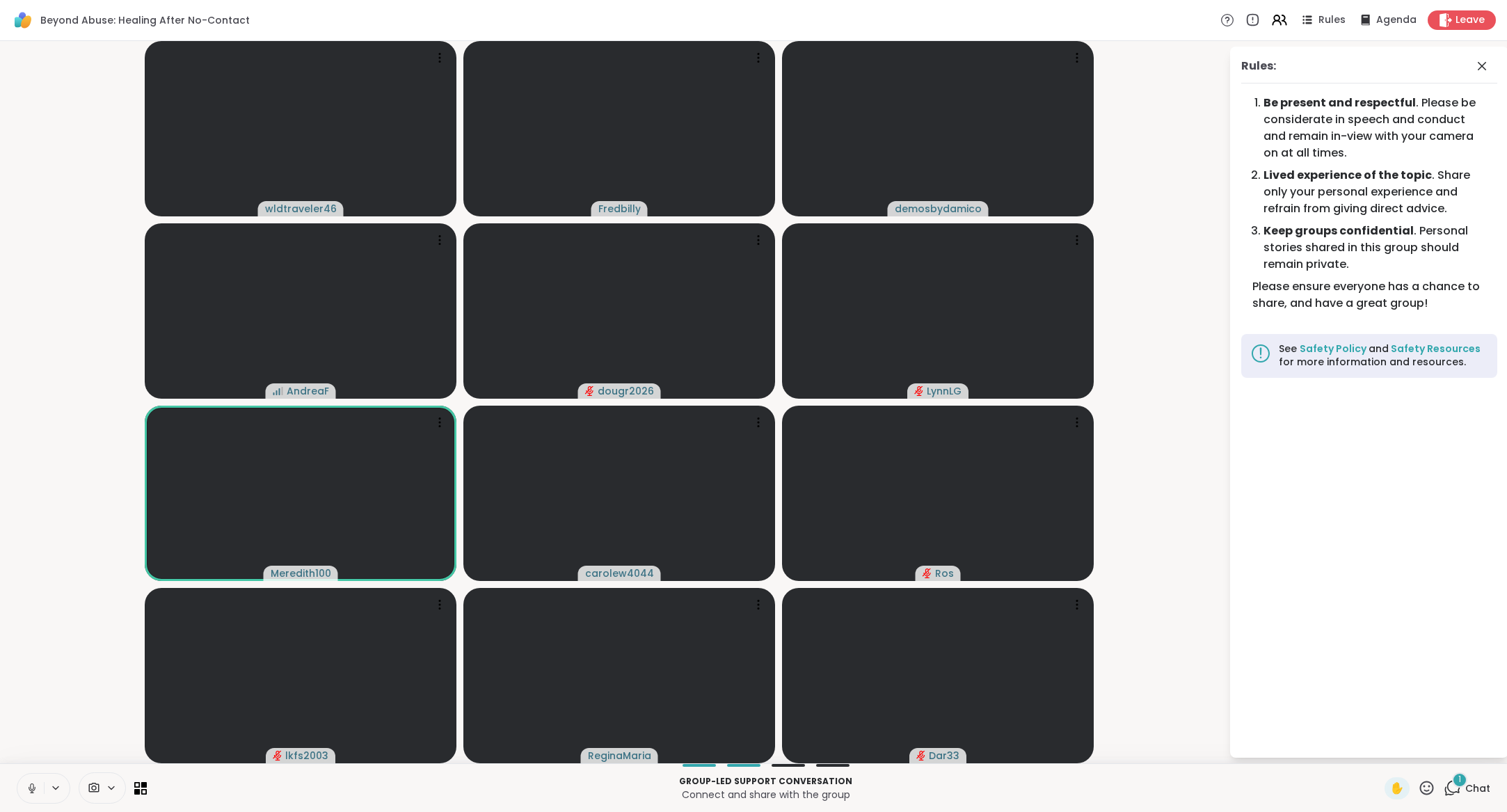
click at [41, 784] on button at bounding box center [30, 788] width 26 height 29
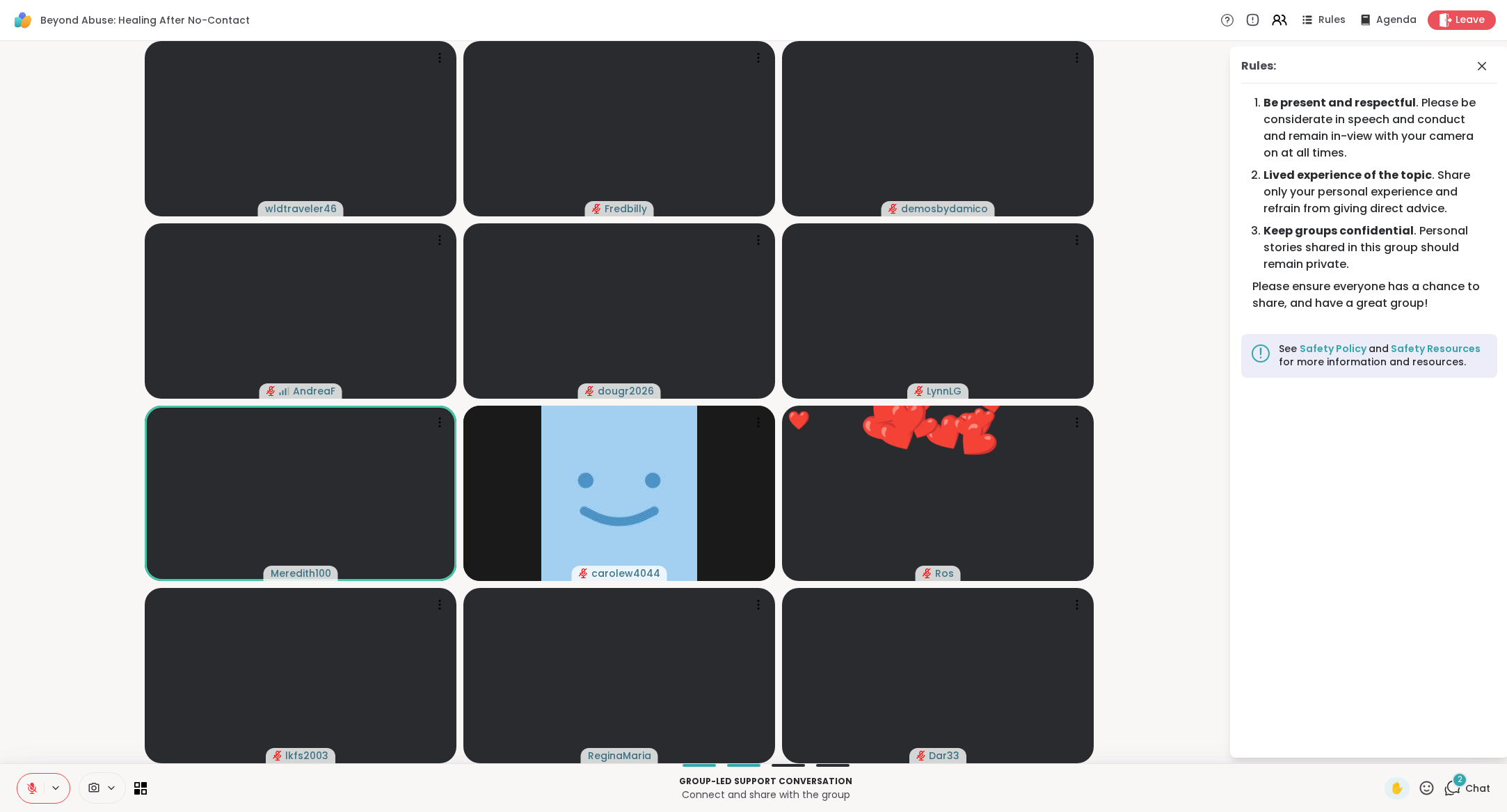
click at [35, 787] on icon at bounding box center [32, 788] width 13 height 13
click at [35, 780] on button at bounding box center [30, 788] width 26 height 29
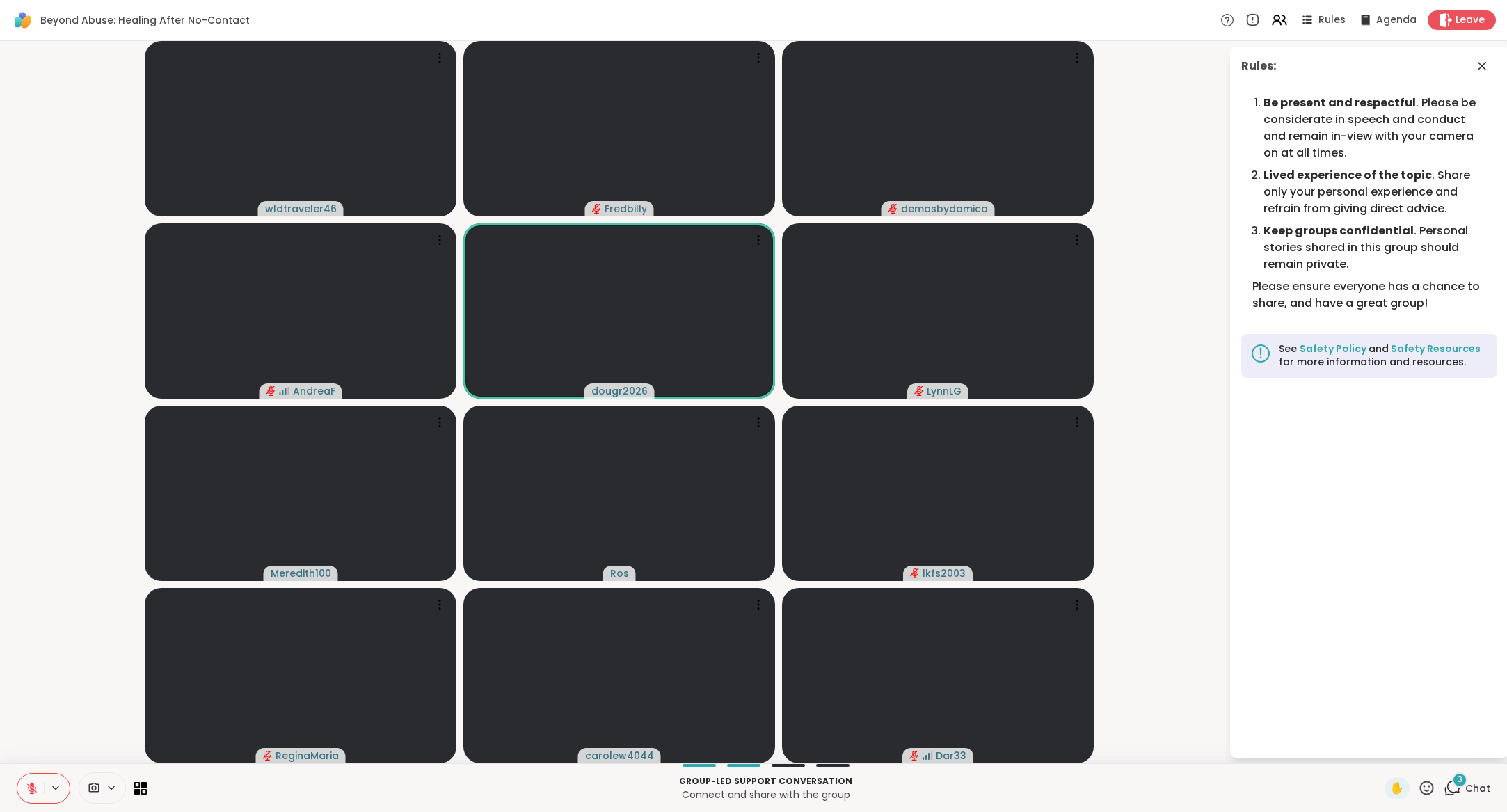
click at [31, 784] on icon at bounding box center [32, 784] width 4 height 6
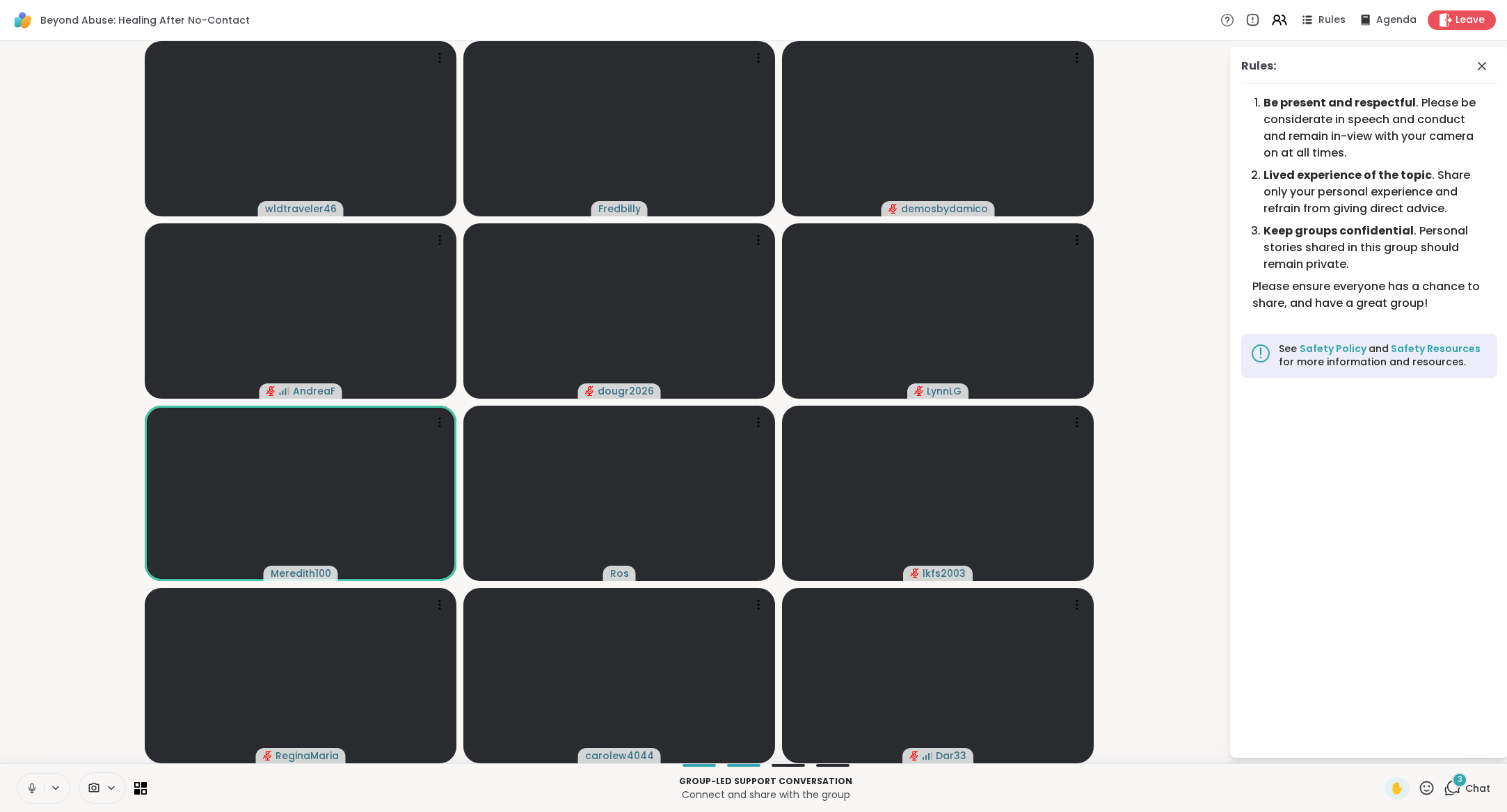
click at [35, 789] on icon at bounding box center [32, 788] width 13 height 13
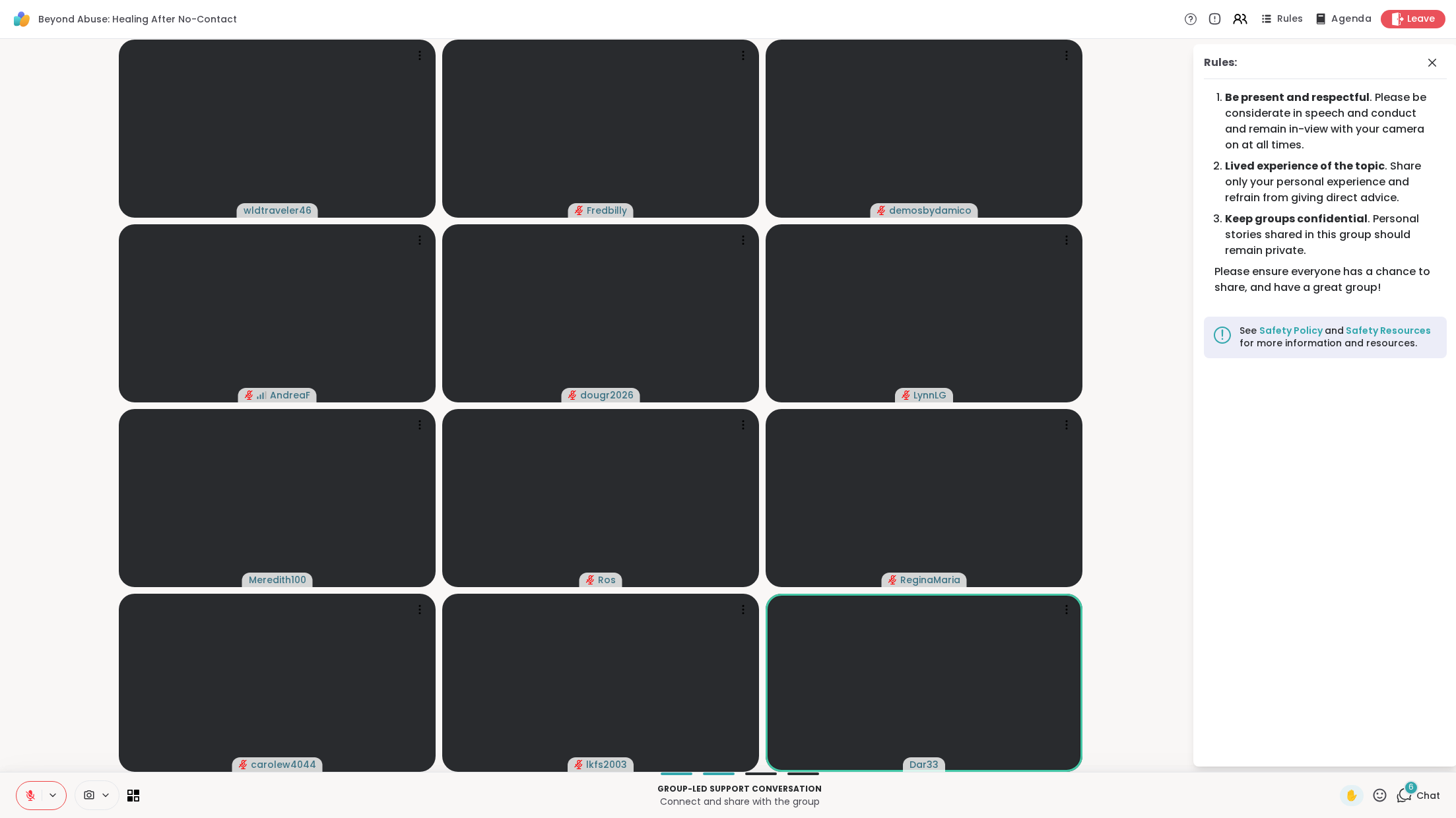
click at [1345, 13] on span "Agenda" at bounding box center [1351, 19] width 40 height 13
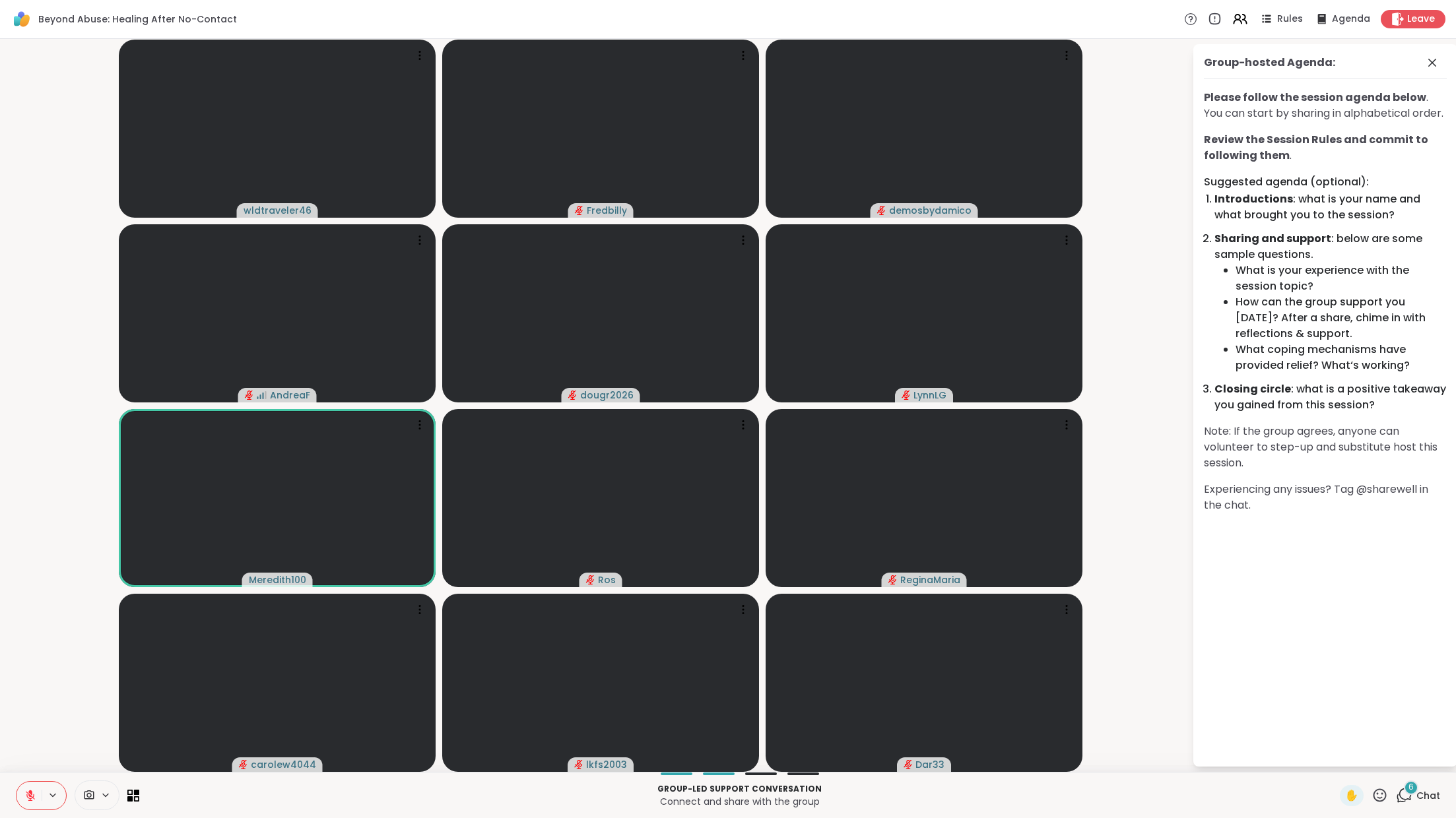
click at [31, 769] on icon at bounding box center [31, 796] width 12 height 12
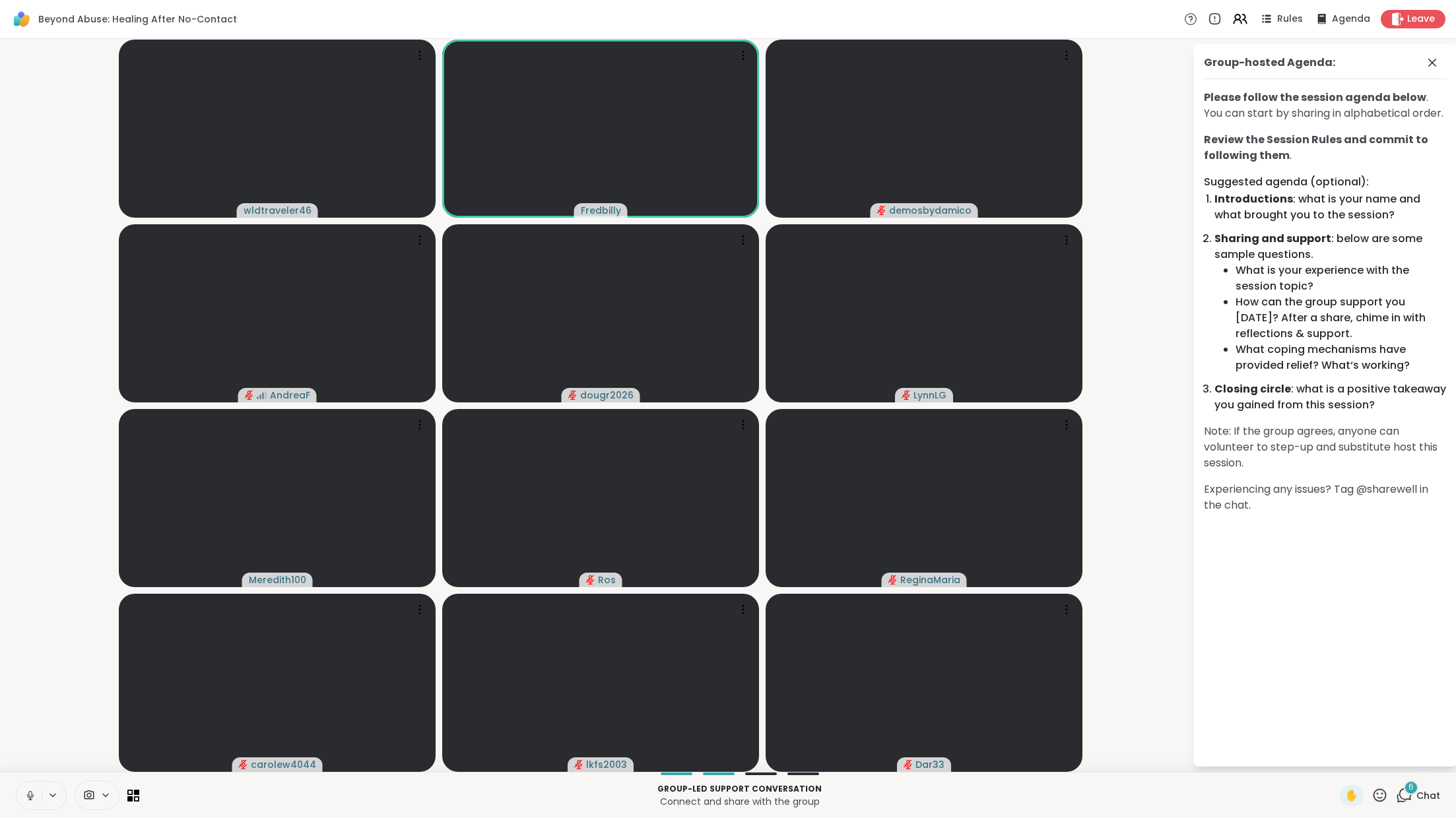
click at [30, 769] on icon at bounding box center [31, 796] width 12 height 12
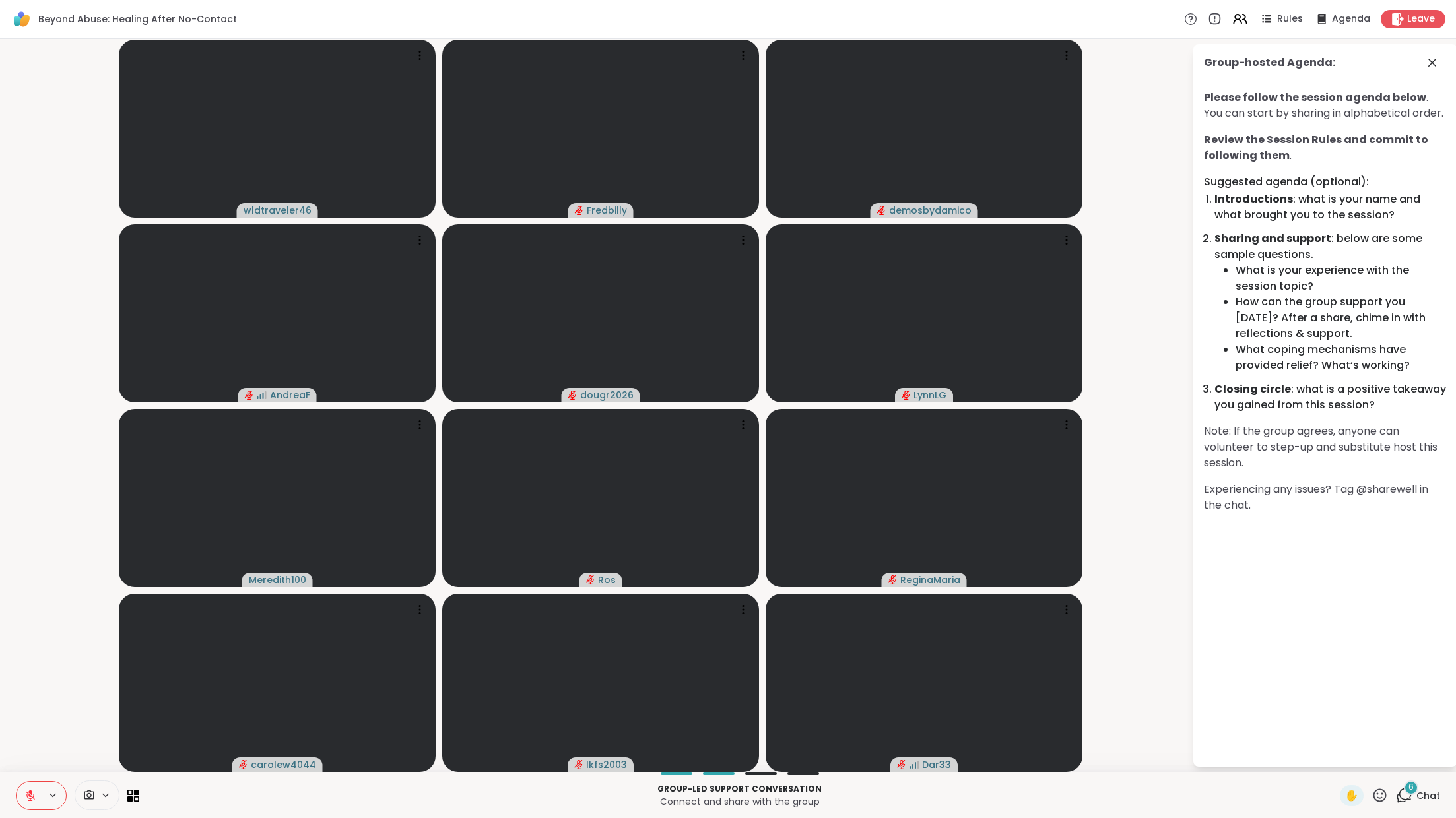
click at [33, 769] on icon at bounding box center [31, 796] width 12 height 12
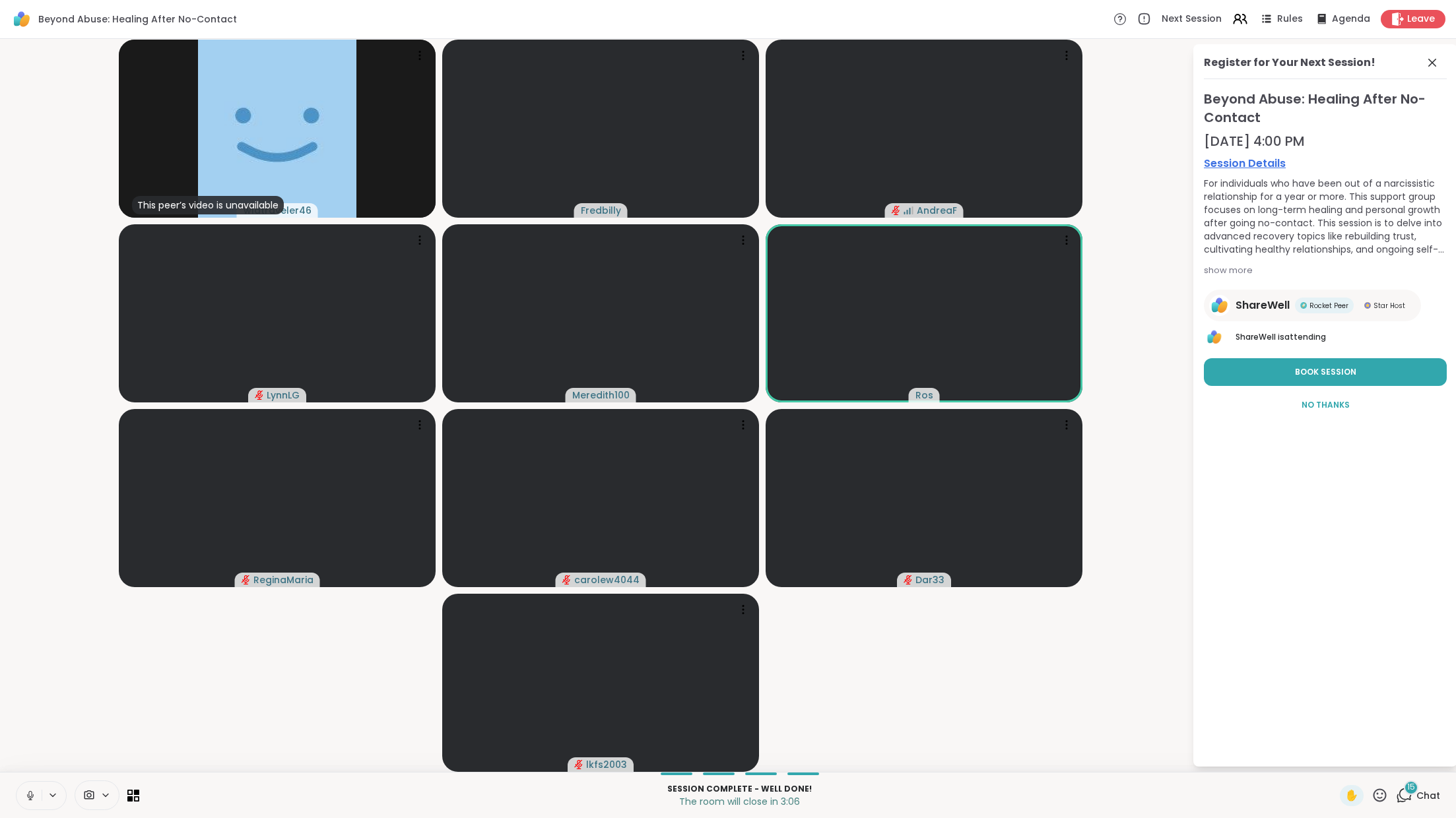
click at [28, 769] on icon at bounding box center [31, 796] width 12 height 12
click at [1401, 19] on icon at bounding box center [1397, 19] width 13 height 13
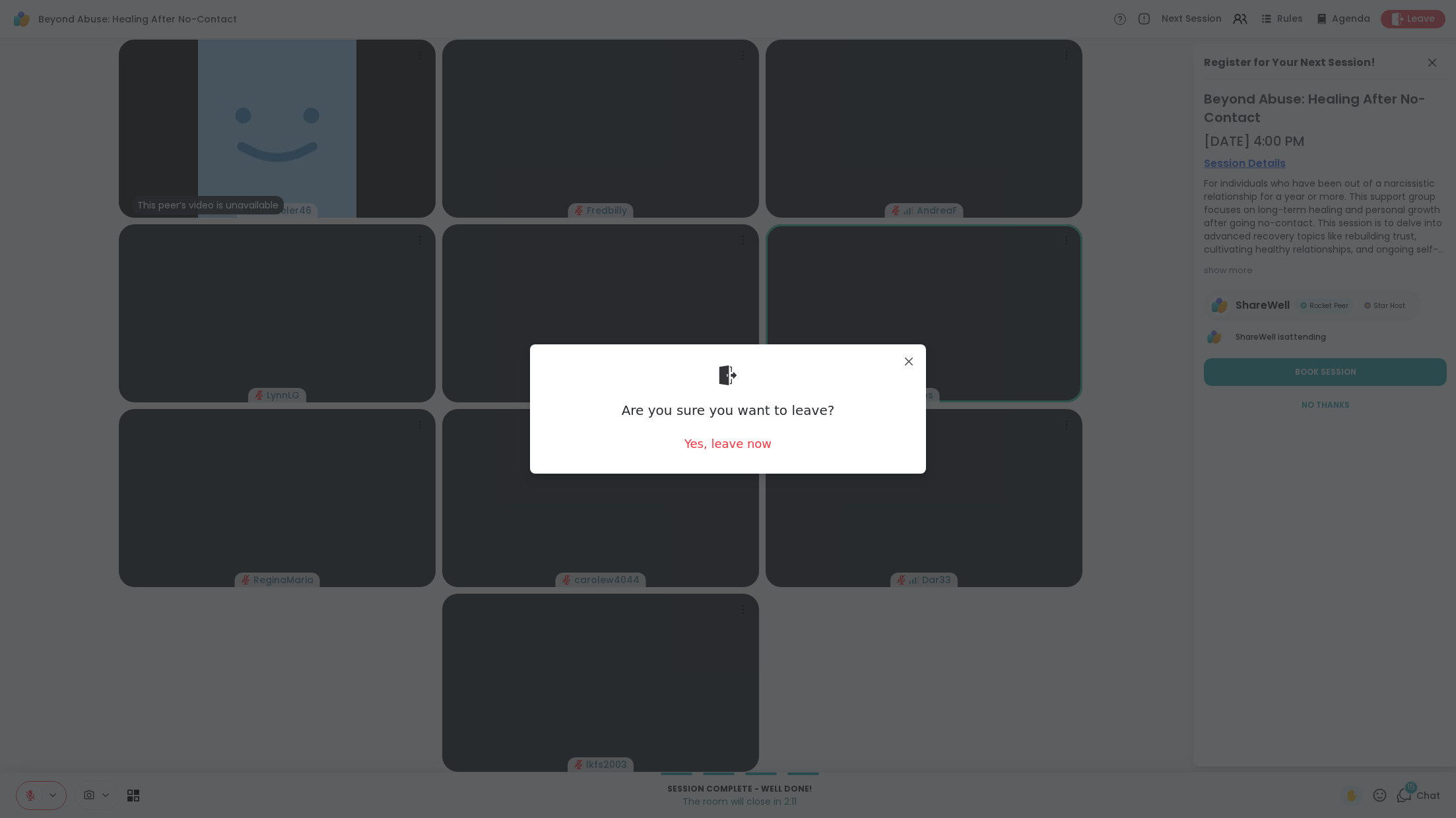
drag, startPoint x: 741, startPoint y: 446, endPoint x: 909, endPoint y: 476, distance: 170.7
click at [741, 446] on div "Yes, leave now" at bounding box center [728, 443] width 87 height 16
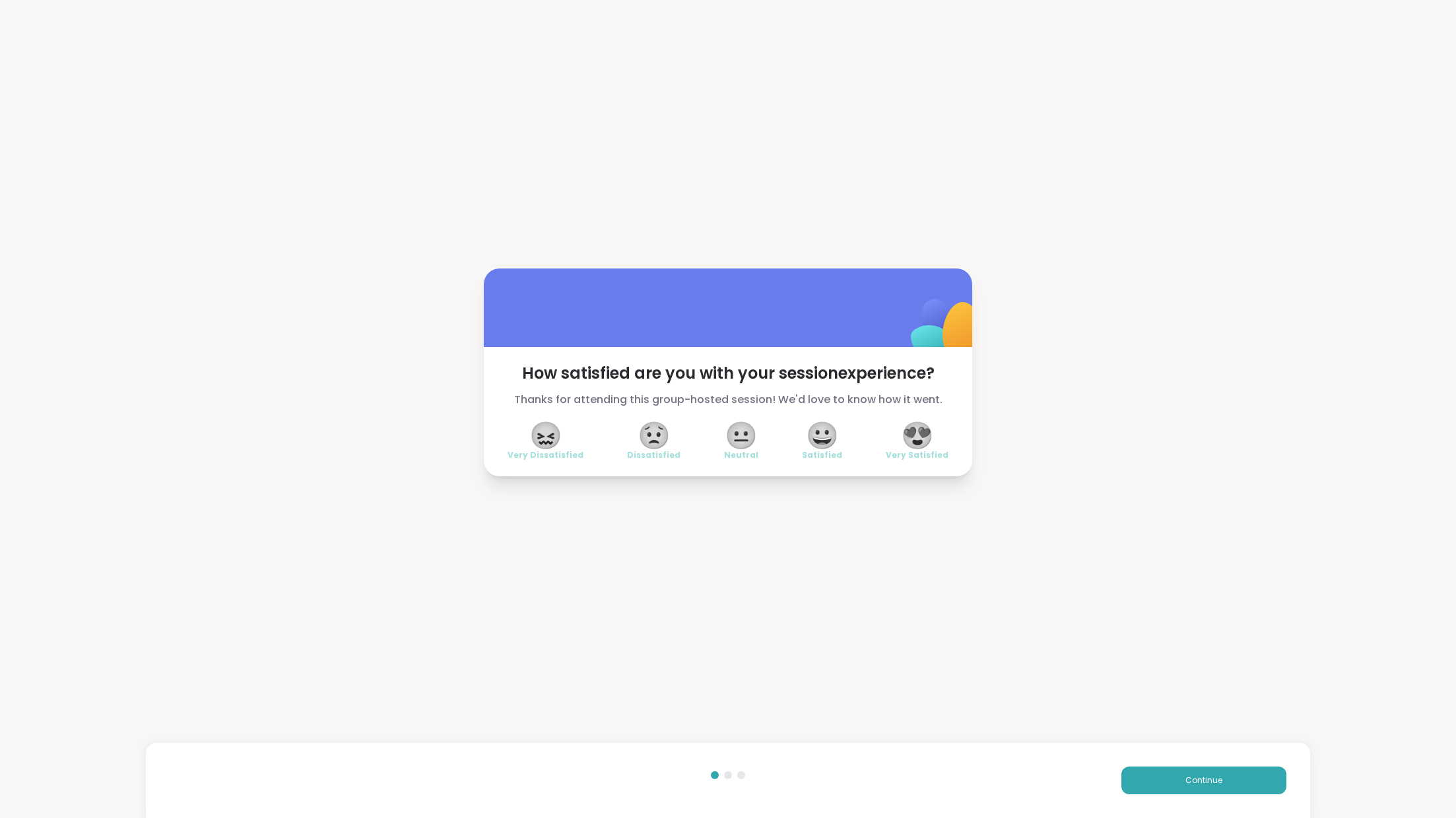
click at [752, 423] on span "😐" at bounding box center [741, 435] width 33 height 24
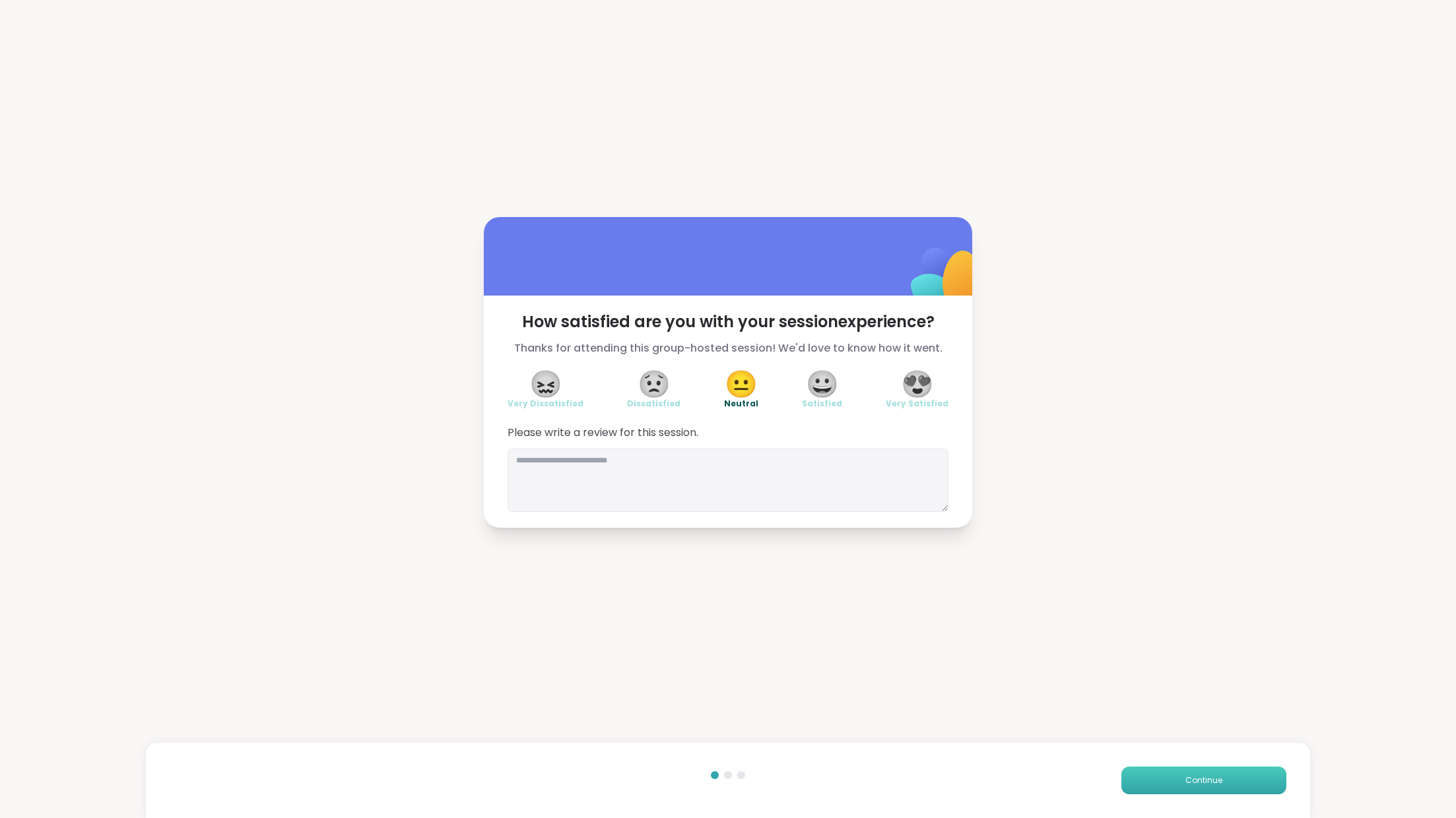
click at [1189, 769] on span "Continue" at bounding box center [1203, 781] width 37 height 12
